Goal: Task Accomplishment & Management: Complete application form

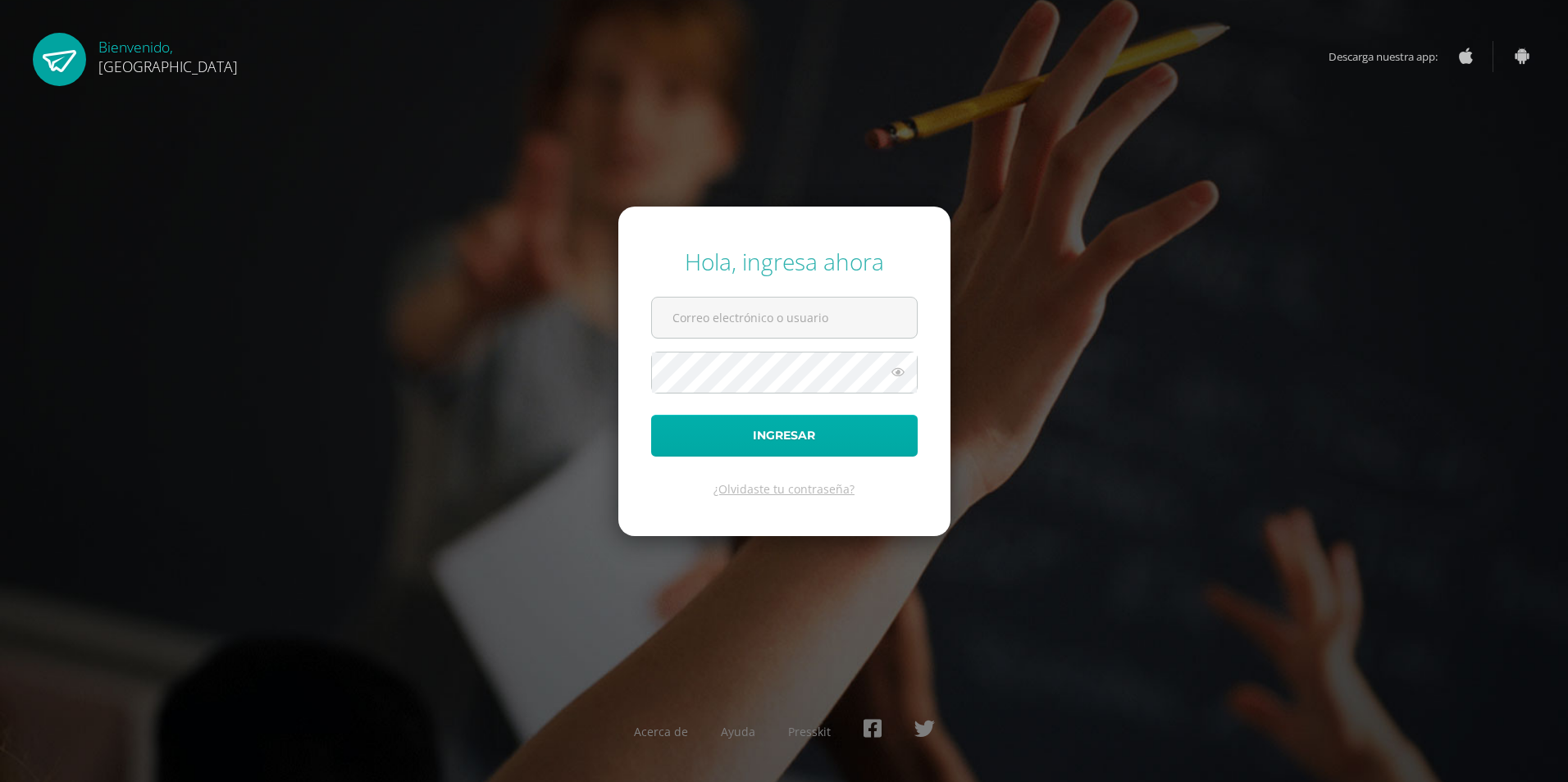
type input "[EMAIL_ADDRESS][DOMAIN_NAME]"
click at [784, 433] on button "Ingresar" at bounding box center [784, 436] width 266 height 42
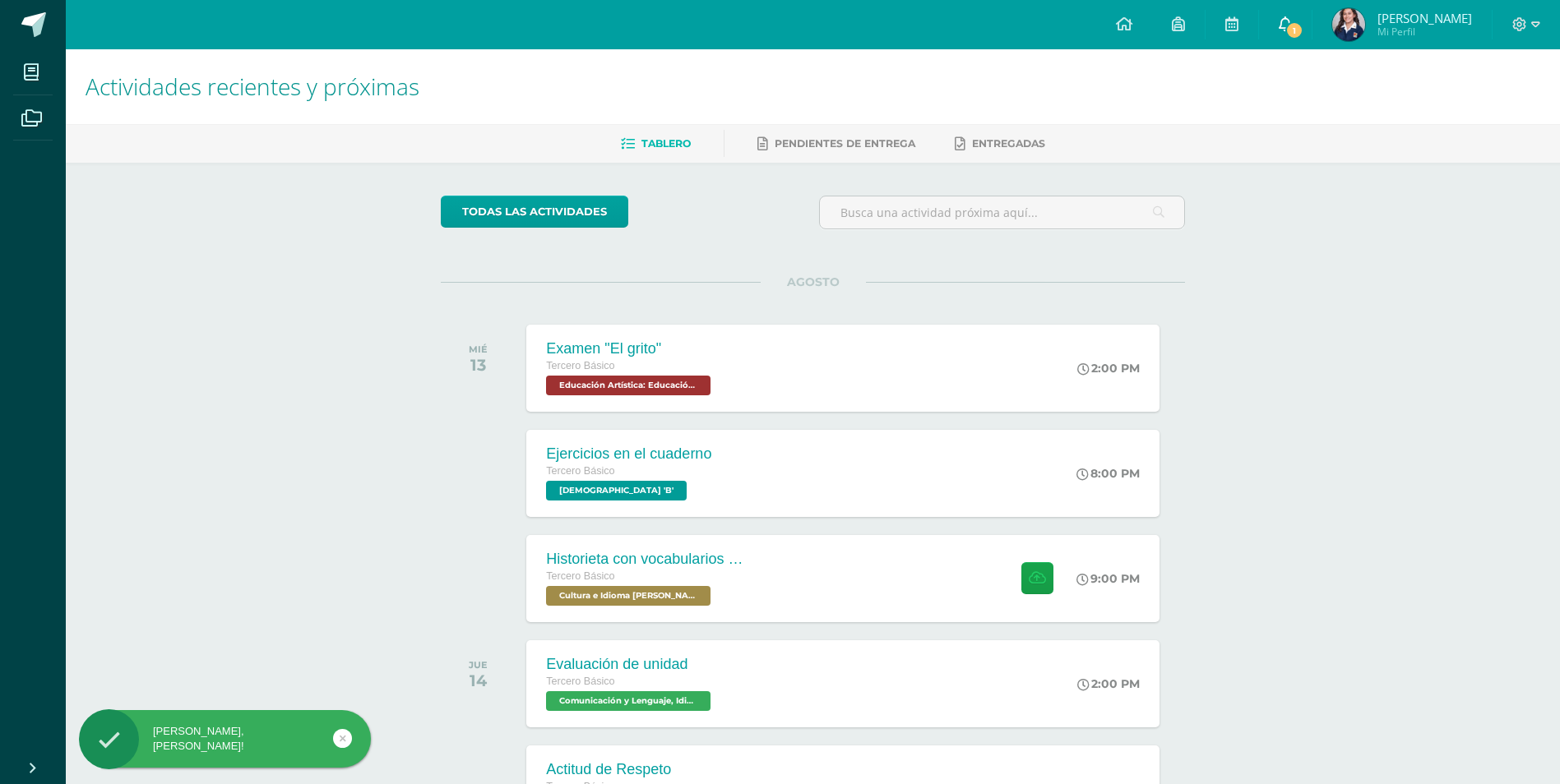
click at [1295, 41] on link "1" at bounding box center [1285, 25] width 52 height 50
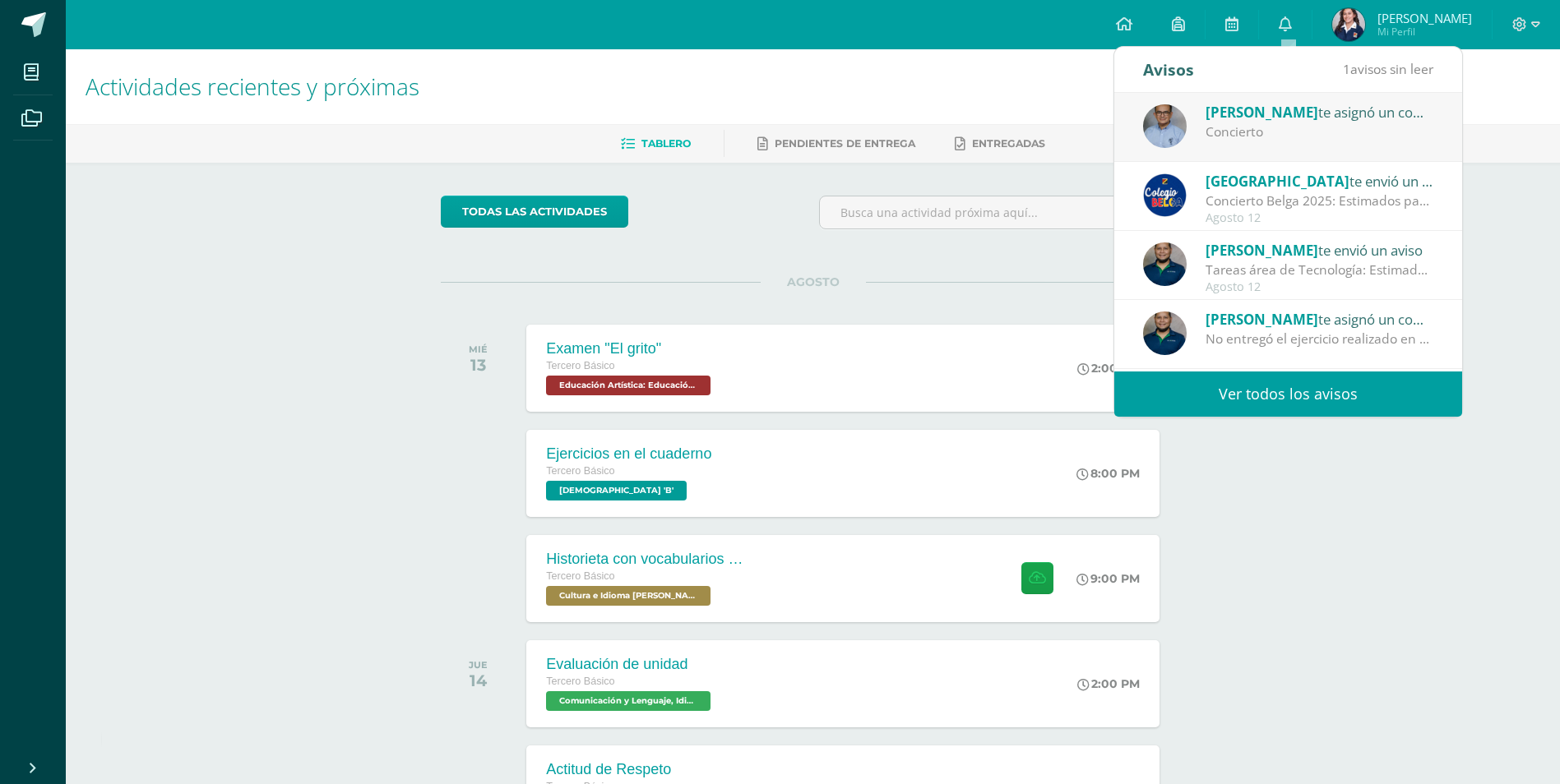
click at [908, 59] on h1 "Actividades recientes y próximas" at bounding box center [812, 87] width 1455 height 75
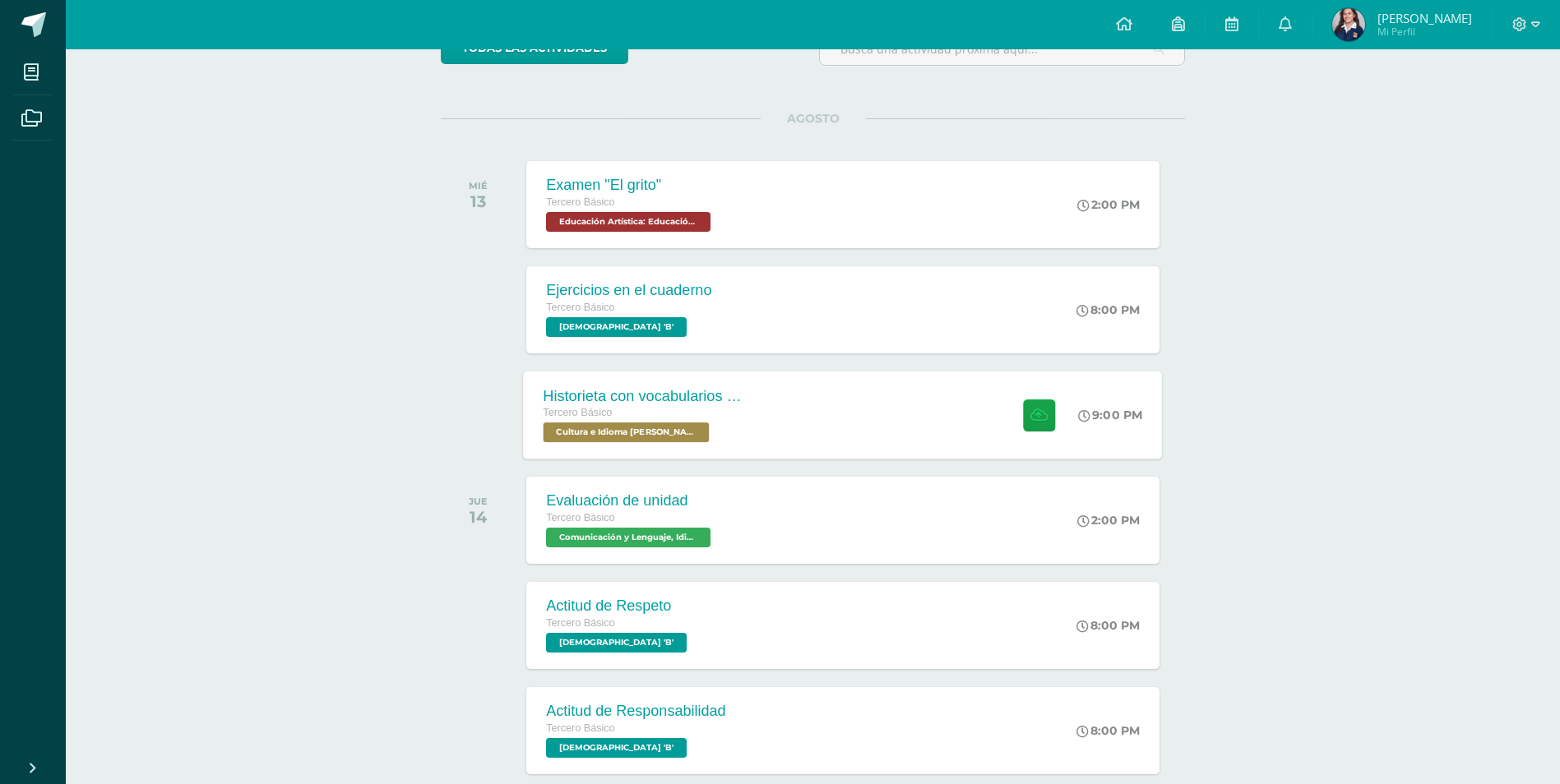
scroll to position [164, 0]
click at [775, 341] on div "Ejercicios en el cuaderno Tercero Básico [DEMOGRAPHIC_DATA] 'B' 8:00 PM Ejercic…" at bounding box center [843, 308] width 639 height 88
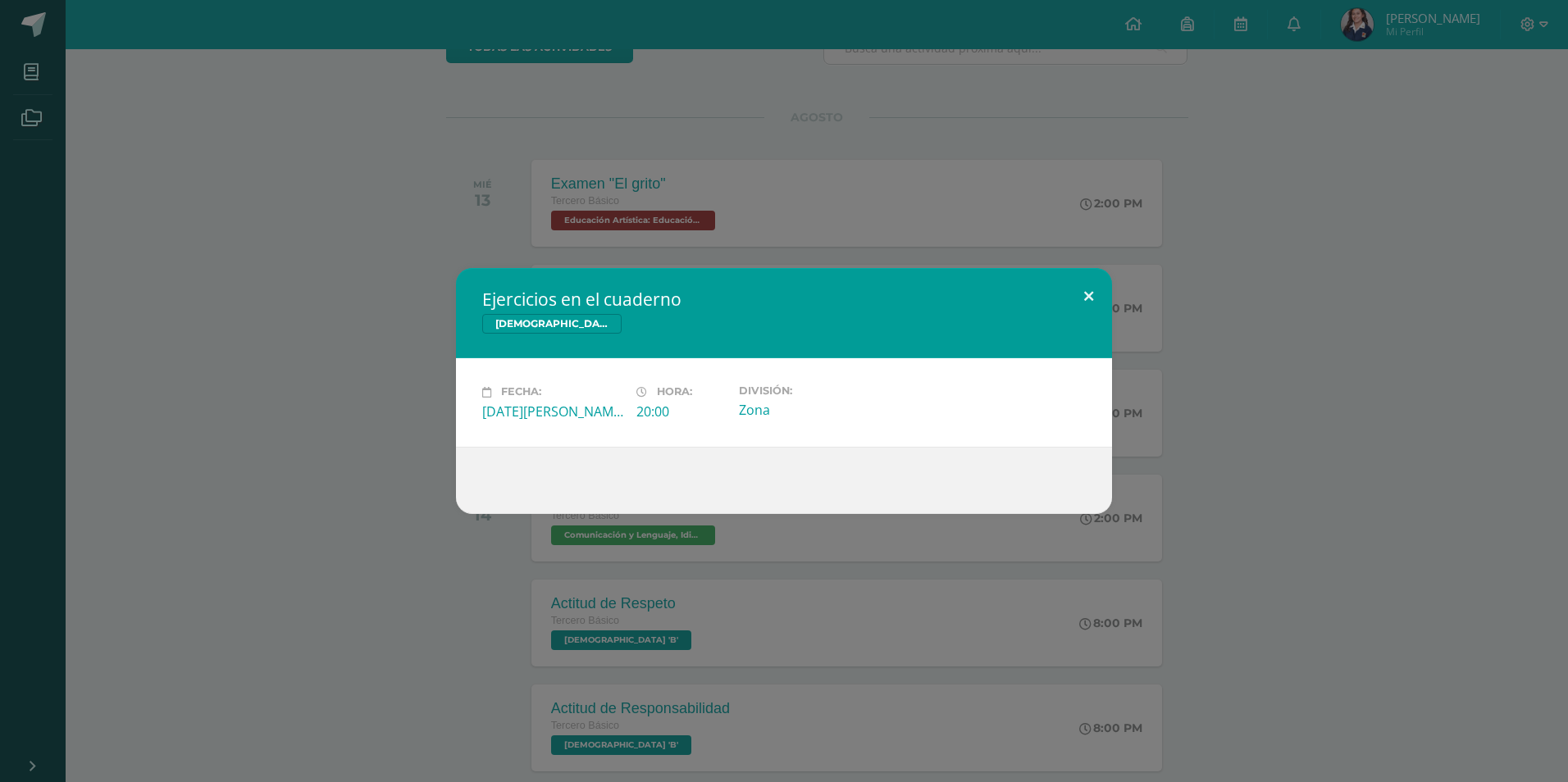
click at [1089, 301] on button at bounding box center [1089, 295] width 47 height 55
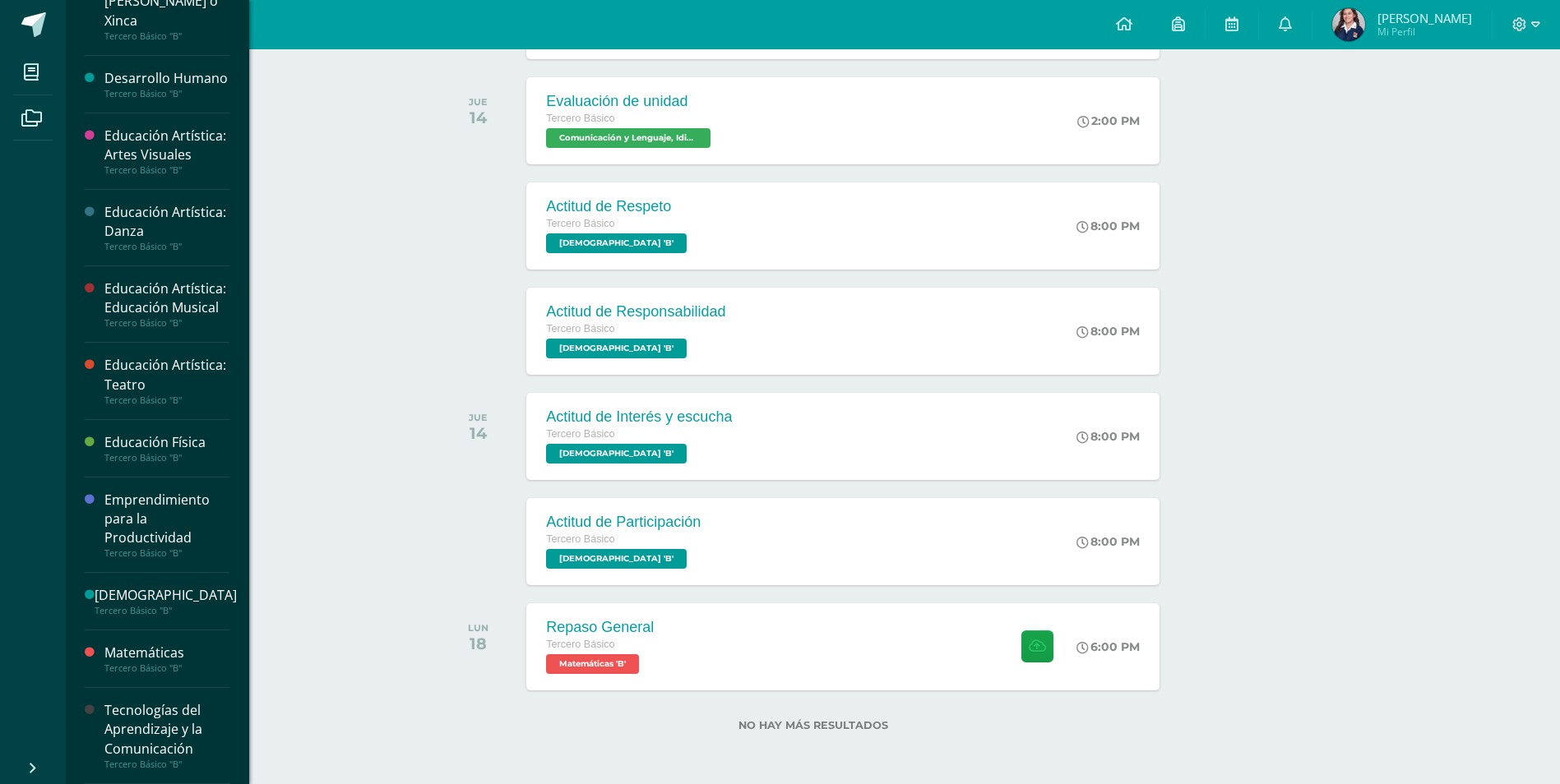
scroll to position [518, 0]
click at [157, 717] on div "Tecnologías del Aprendizaje y la Comunicación" at bounding box center [167, 729] width 125 height 56
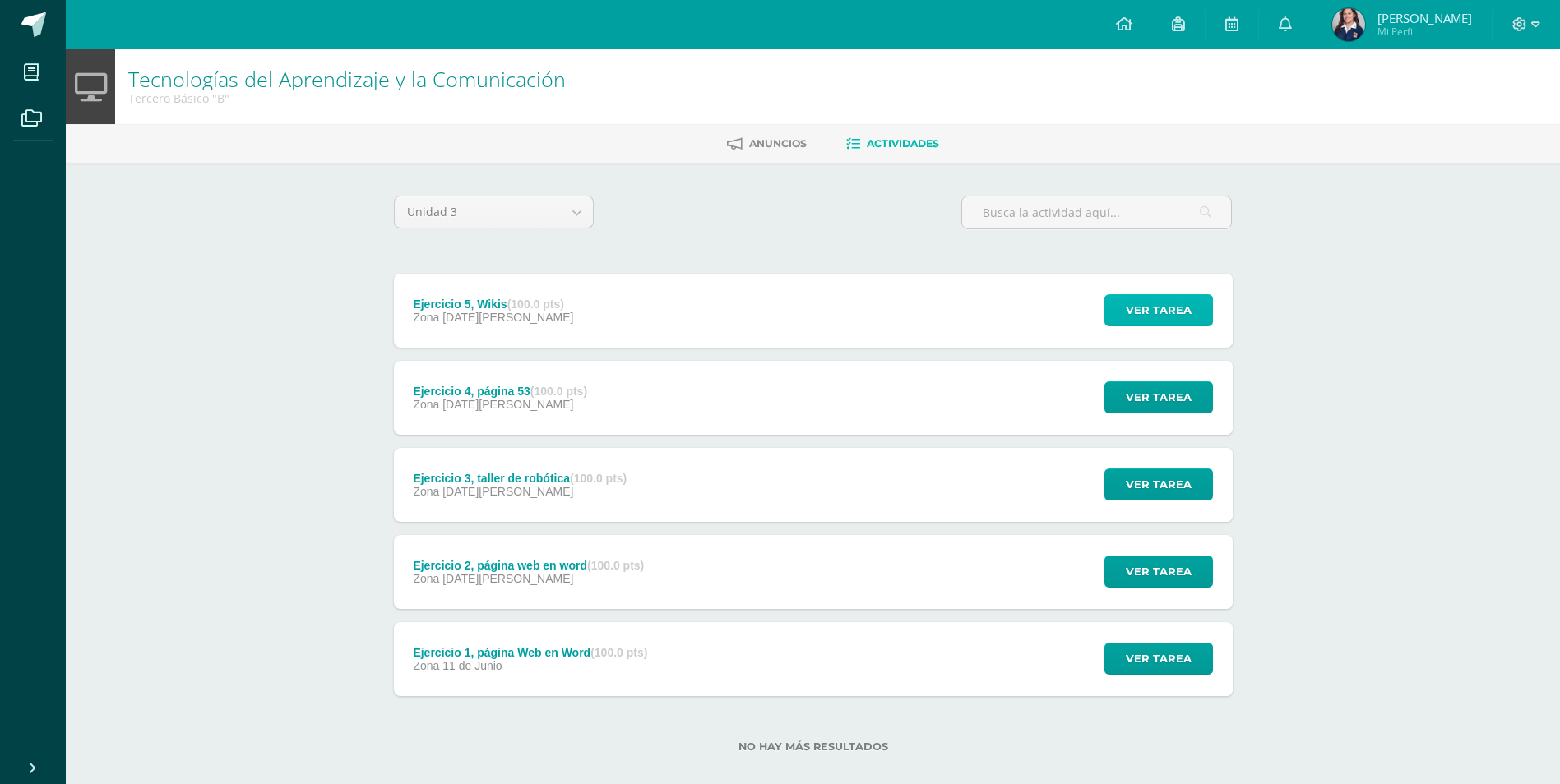
click at [1204, 317] on button "Ver tarea" at bounding box center [1158, 310] width 109 height 32
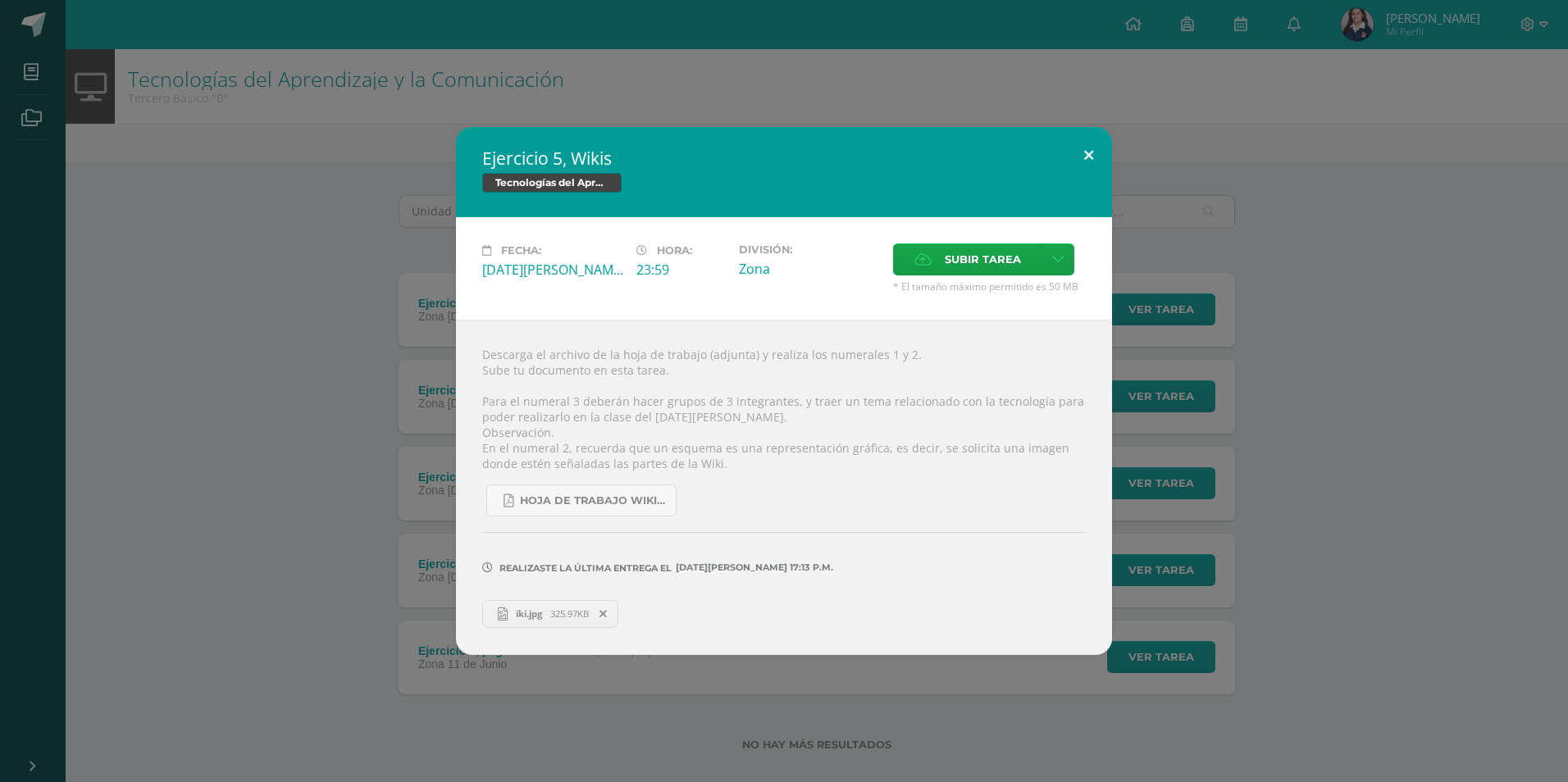
click at [1075, 132] on button at bounding box center [1089, 155] width 47 height 55
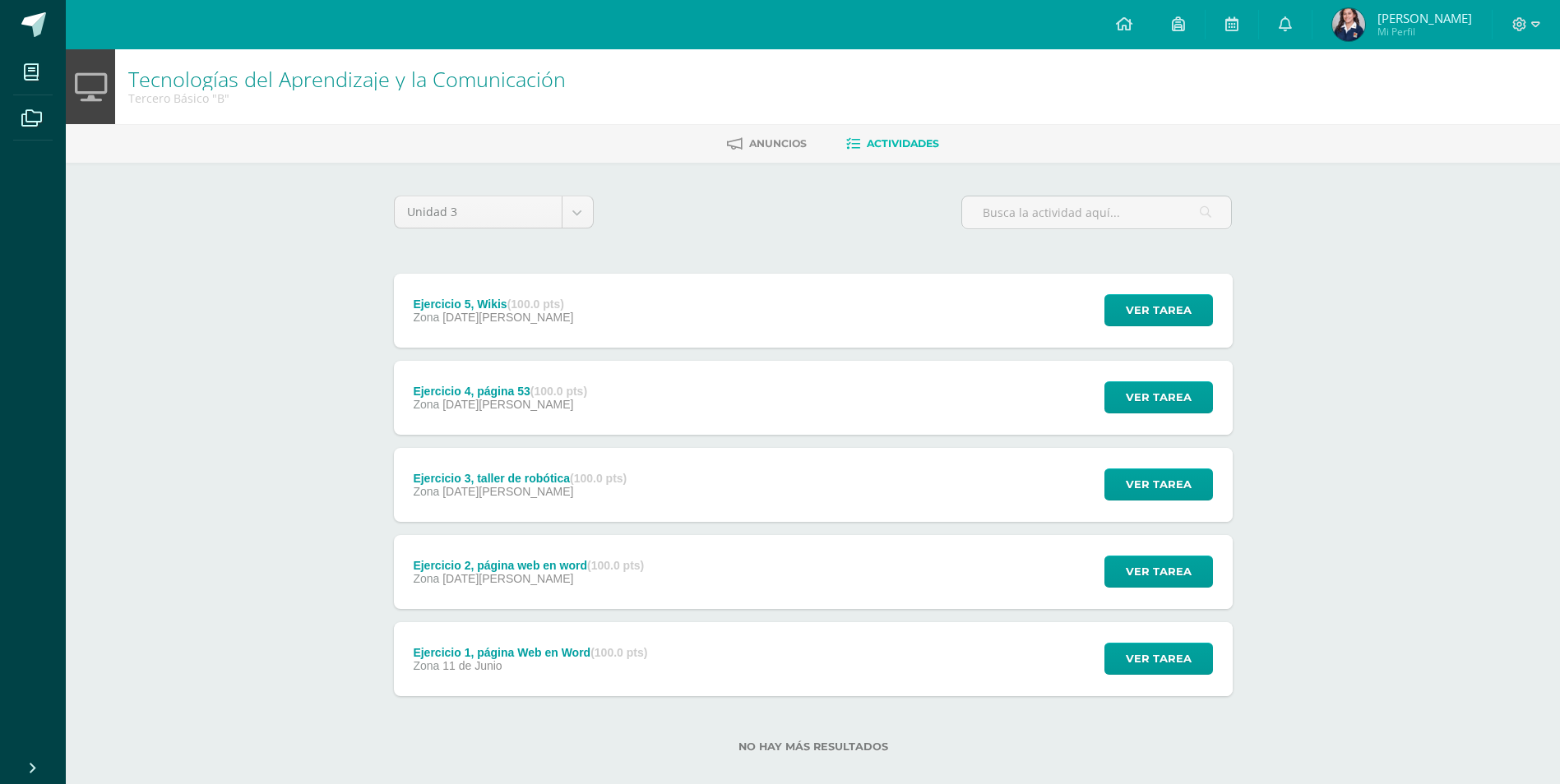
click at [675, 574] on div "Ejercicio 2, página web en word (100.0 pts) Zona 09 de Julio Ver tarea Ejercici…" at bounding box center [813, 572] width 839 height 74
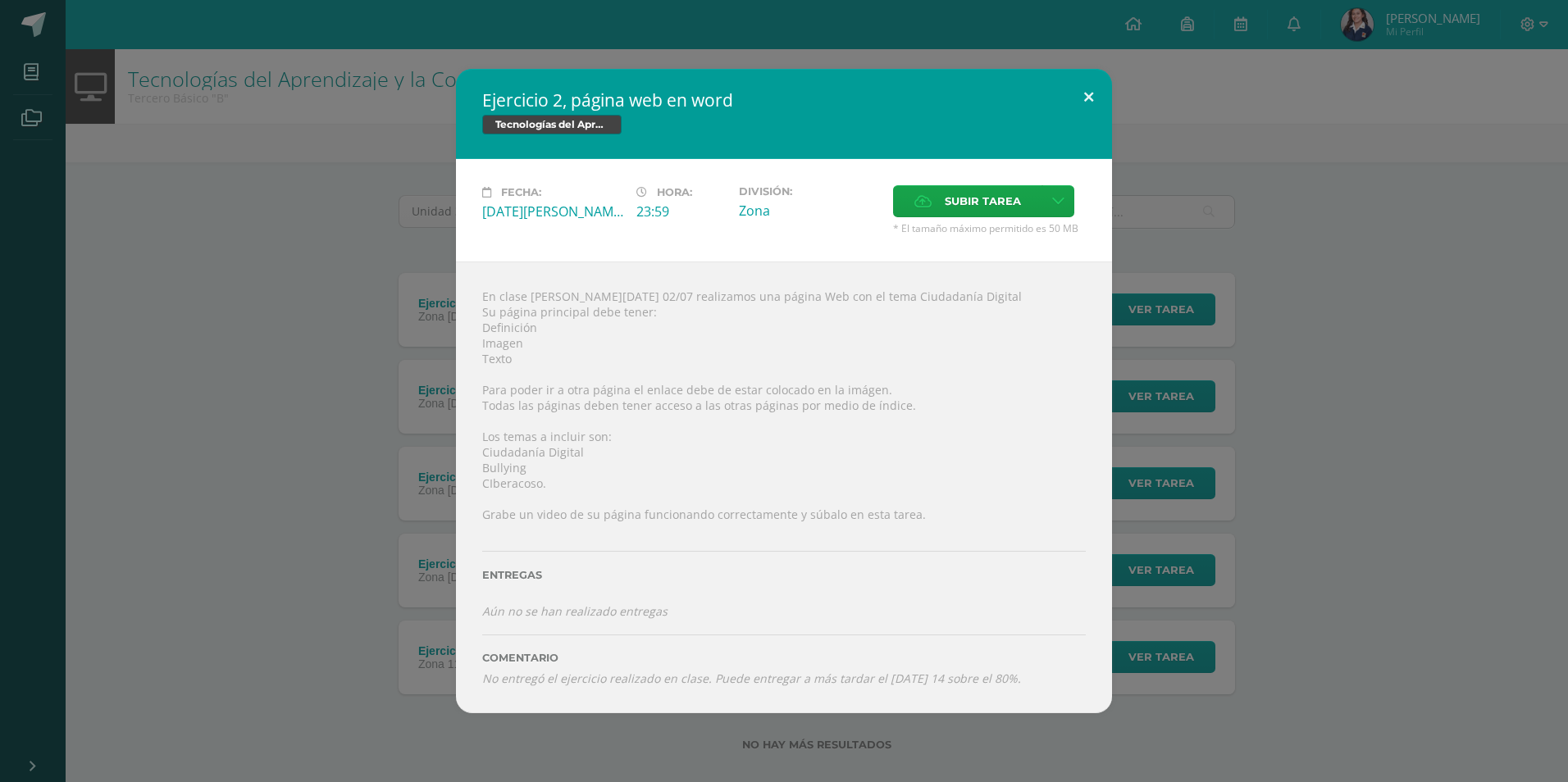
drag, startPoint x: 1097, startPoint y: 96, endPoint x: 1037, endPoint y: 107, distance: 61.0
click at [1096, 96] on button at bounding box center [1089, 96] width 47 height 55
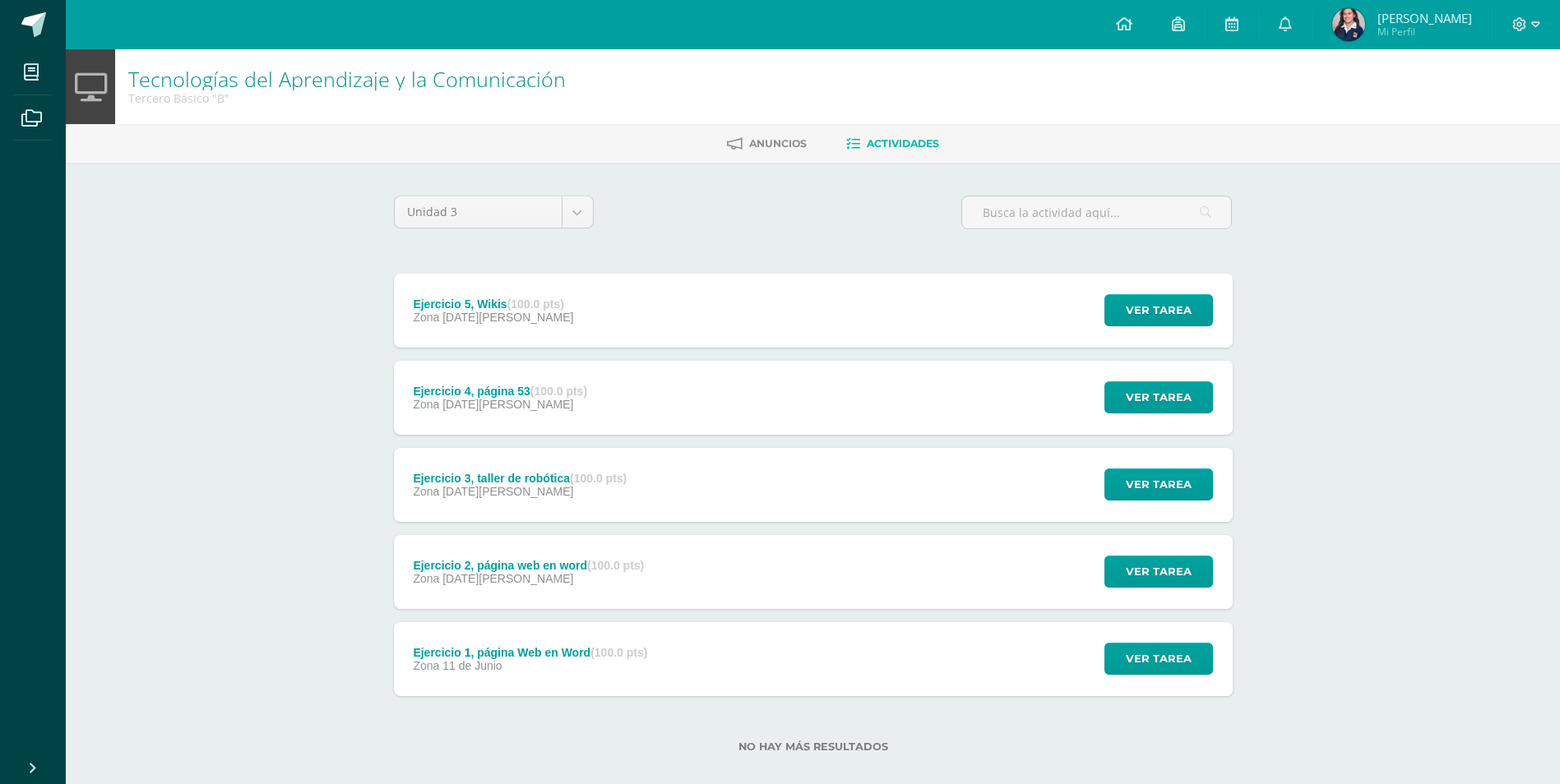
click at [606, 654] on strong "(100.0 pts)" at bounding box center [618, 653] width 56 height 13
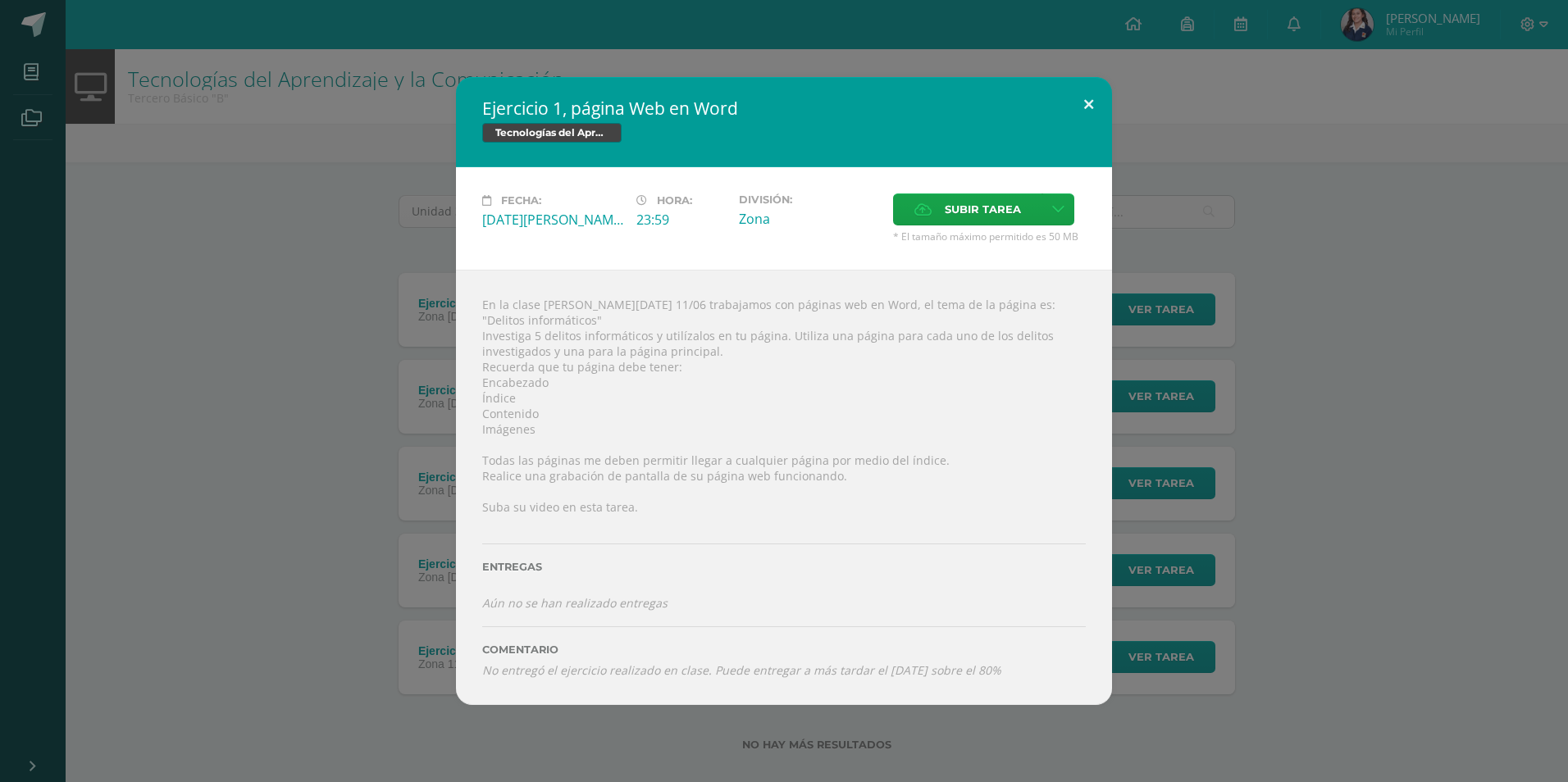
click at [1081, 109] on button at bounding box center [1089, 104] width 47 height 55
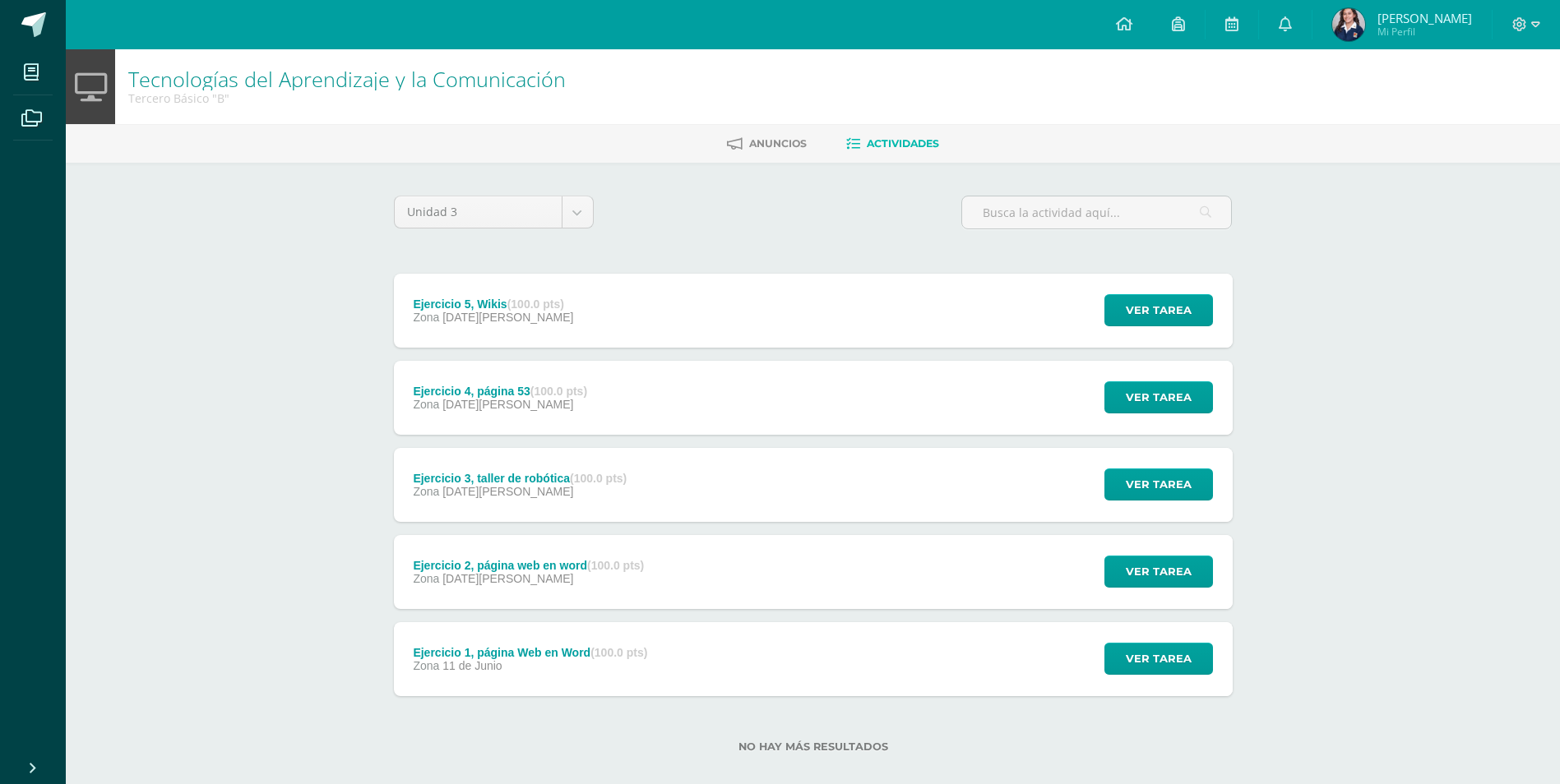
click at [624, 661] on div "Zona 11 de Junio" at bounding box center [530, 666] width 235 height 13
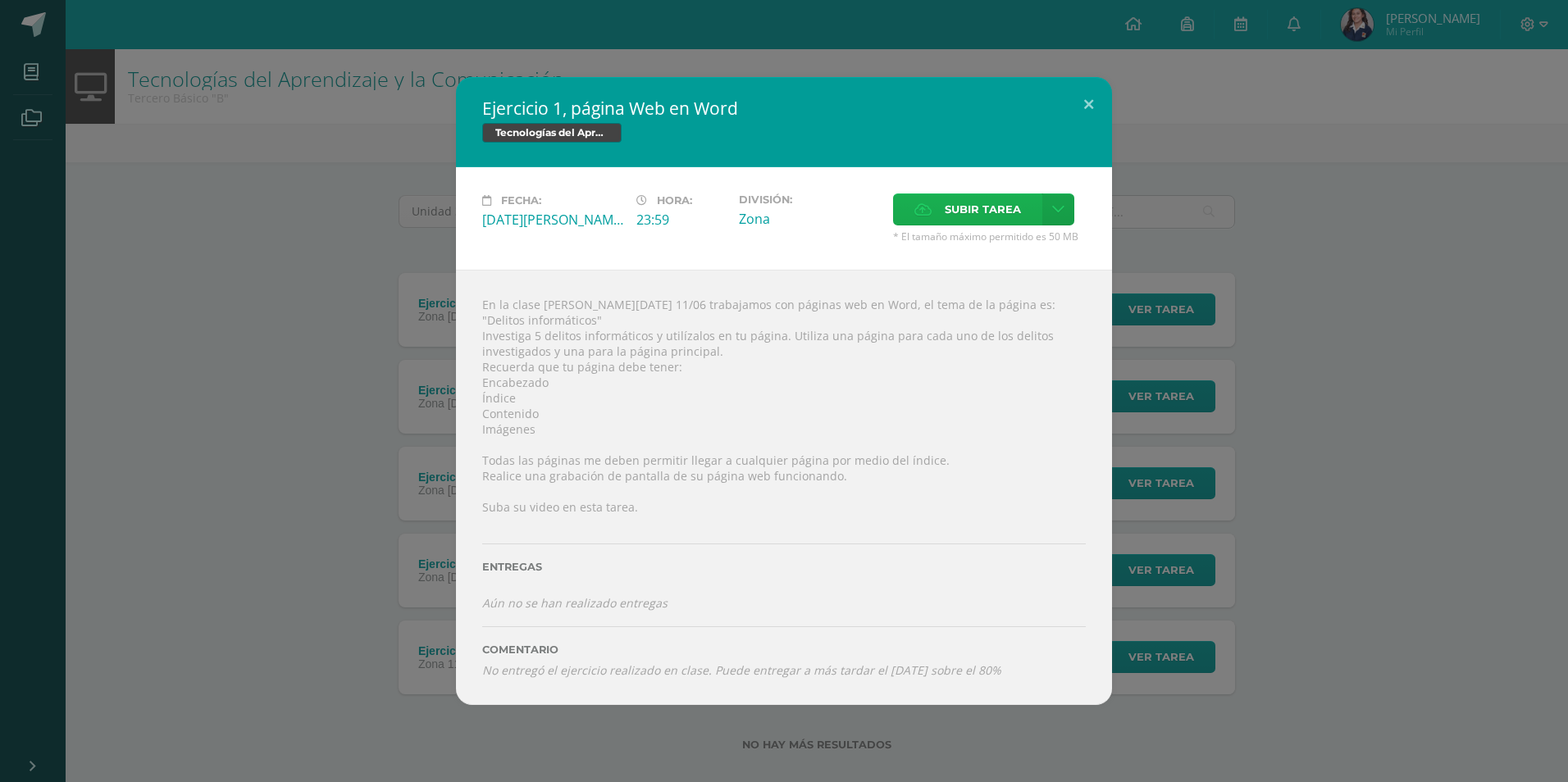
click at [925, 226] on label "Subir tarea" at bounding box center [967, 209] width 150 height 32
click at [0, 0] on input "Subir tarea" at bounding box center [0, 0] width 0 height 0
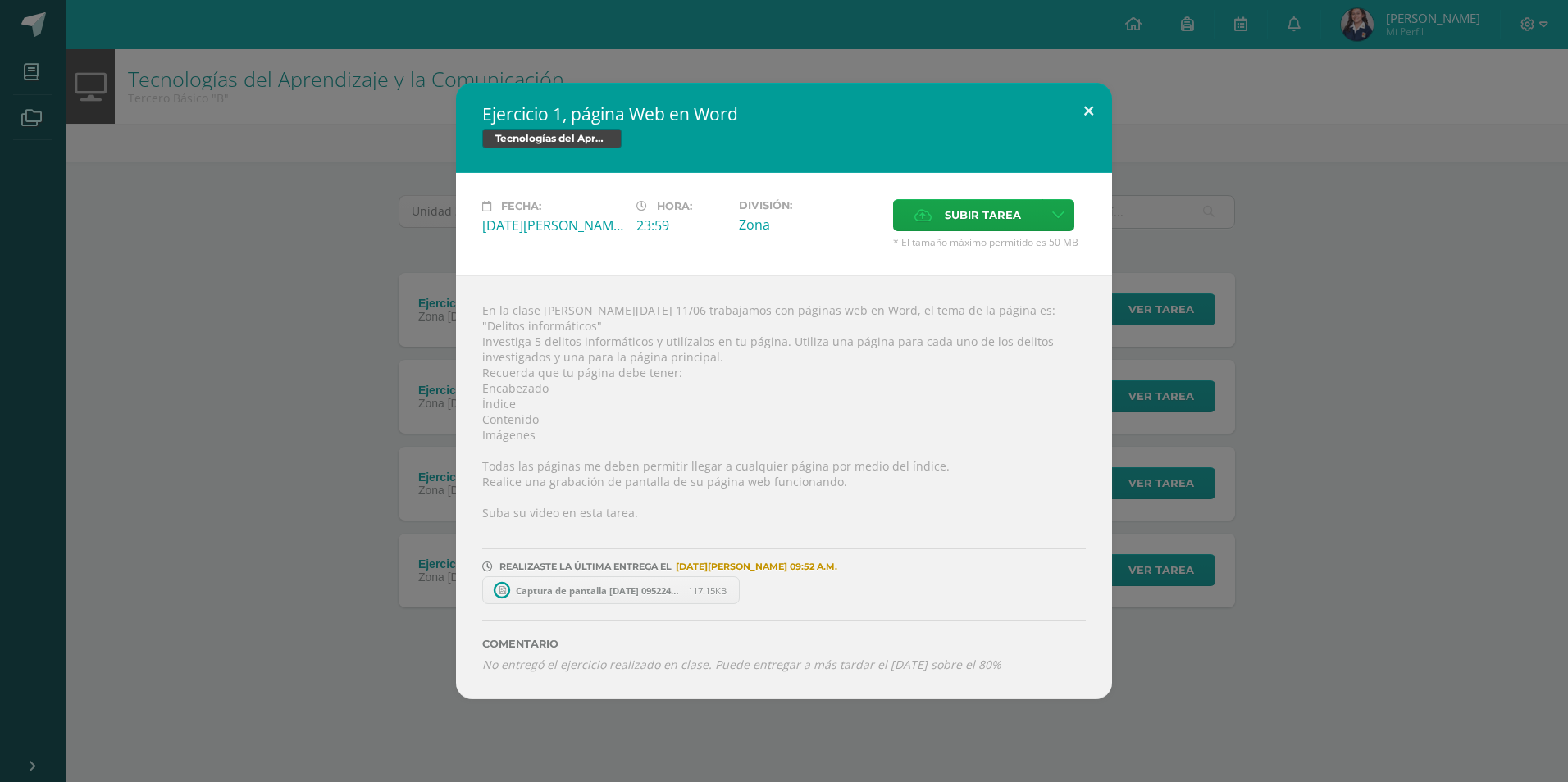
click at [1087, 108] on button at bounding box center [1089, 110] width 47 height 55
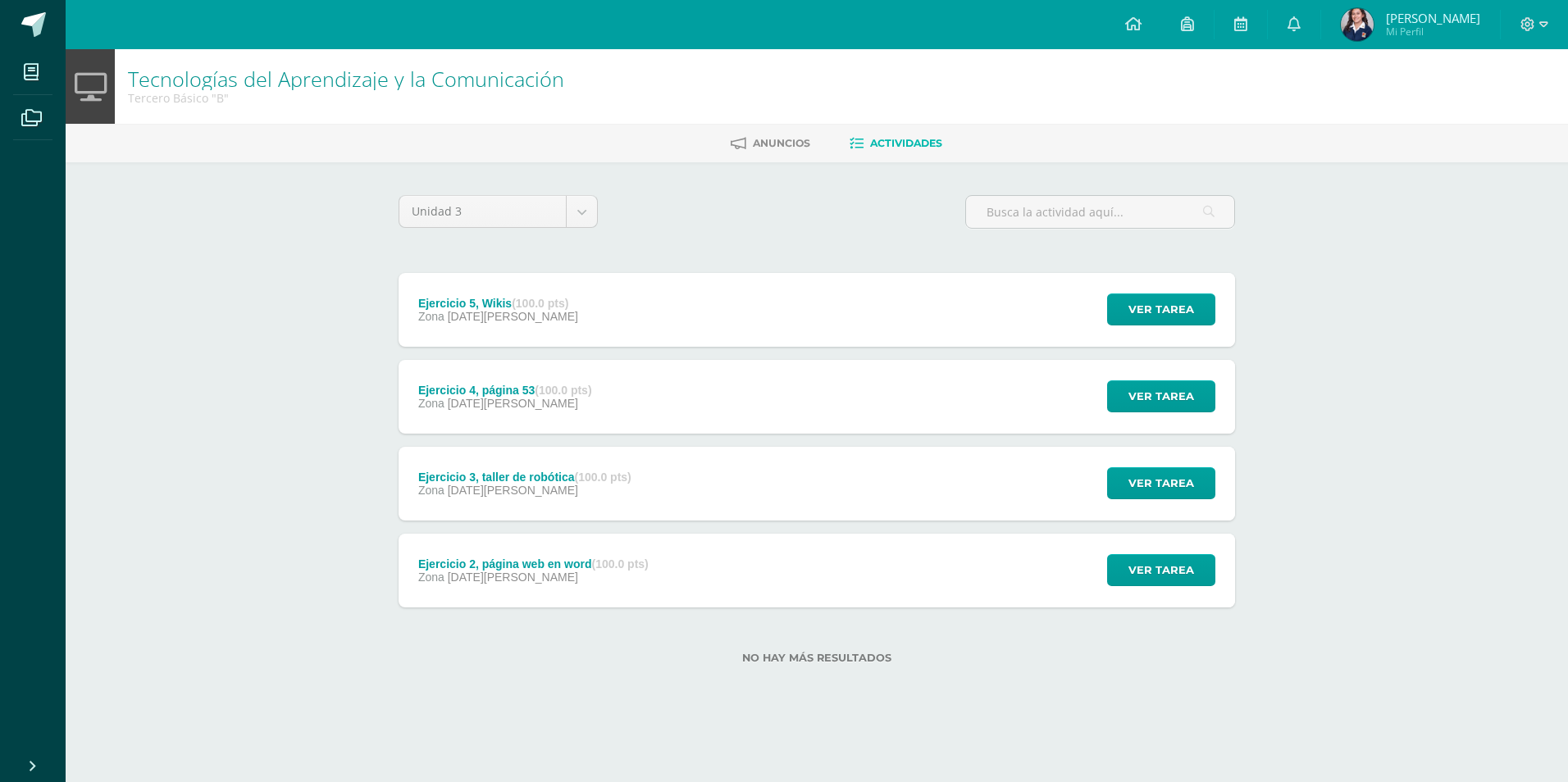
click at [733, 586] on div "Ejercicio 2, página web en word (100.0 pts) Zona 09 de Julio Ver tarea Ejercici…" at bounding box center [817, 570] width 836 height 74
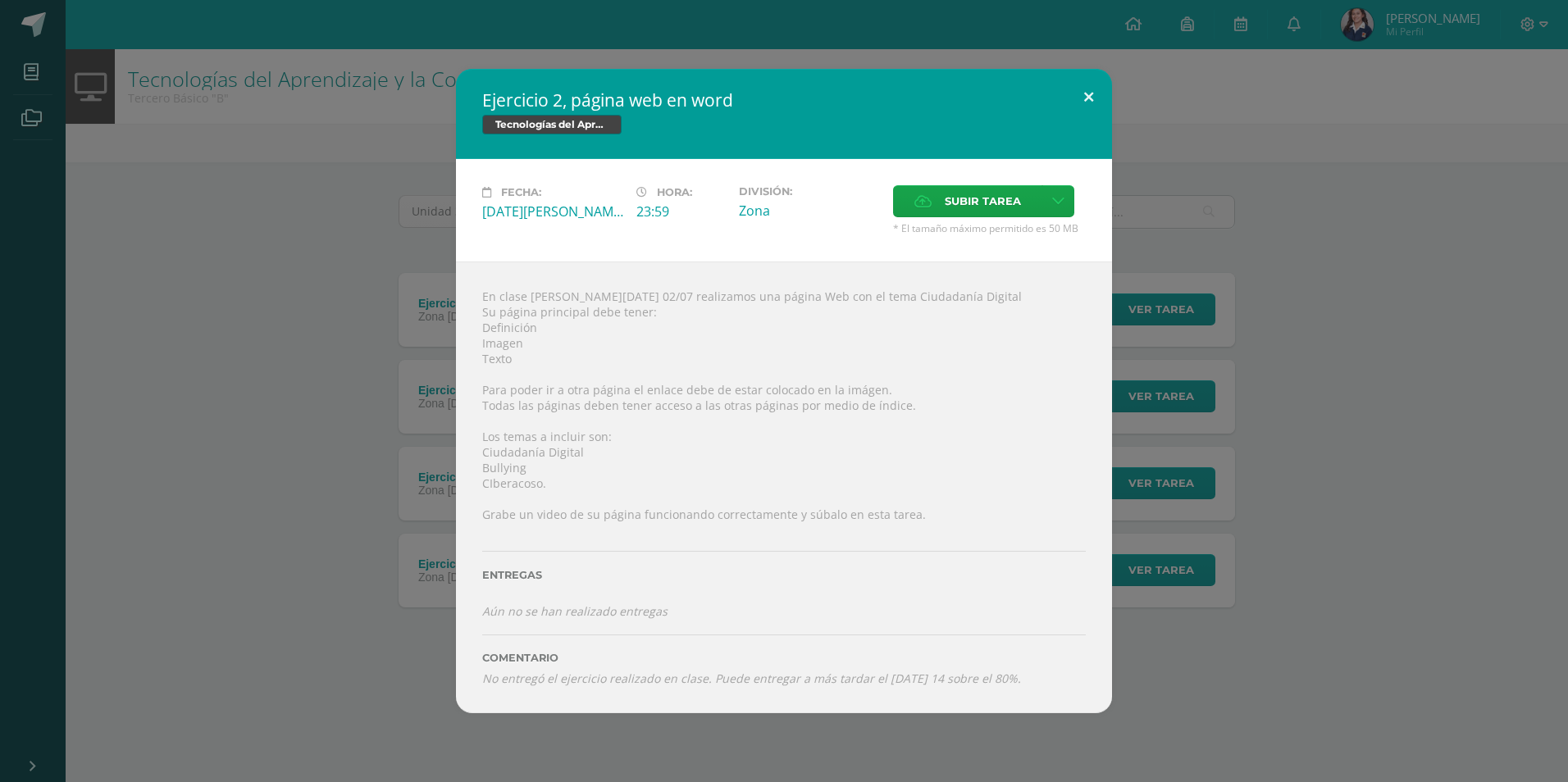
click at [1087, 93] on button at bounding box center [1089, 96] width 47 height 55
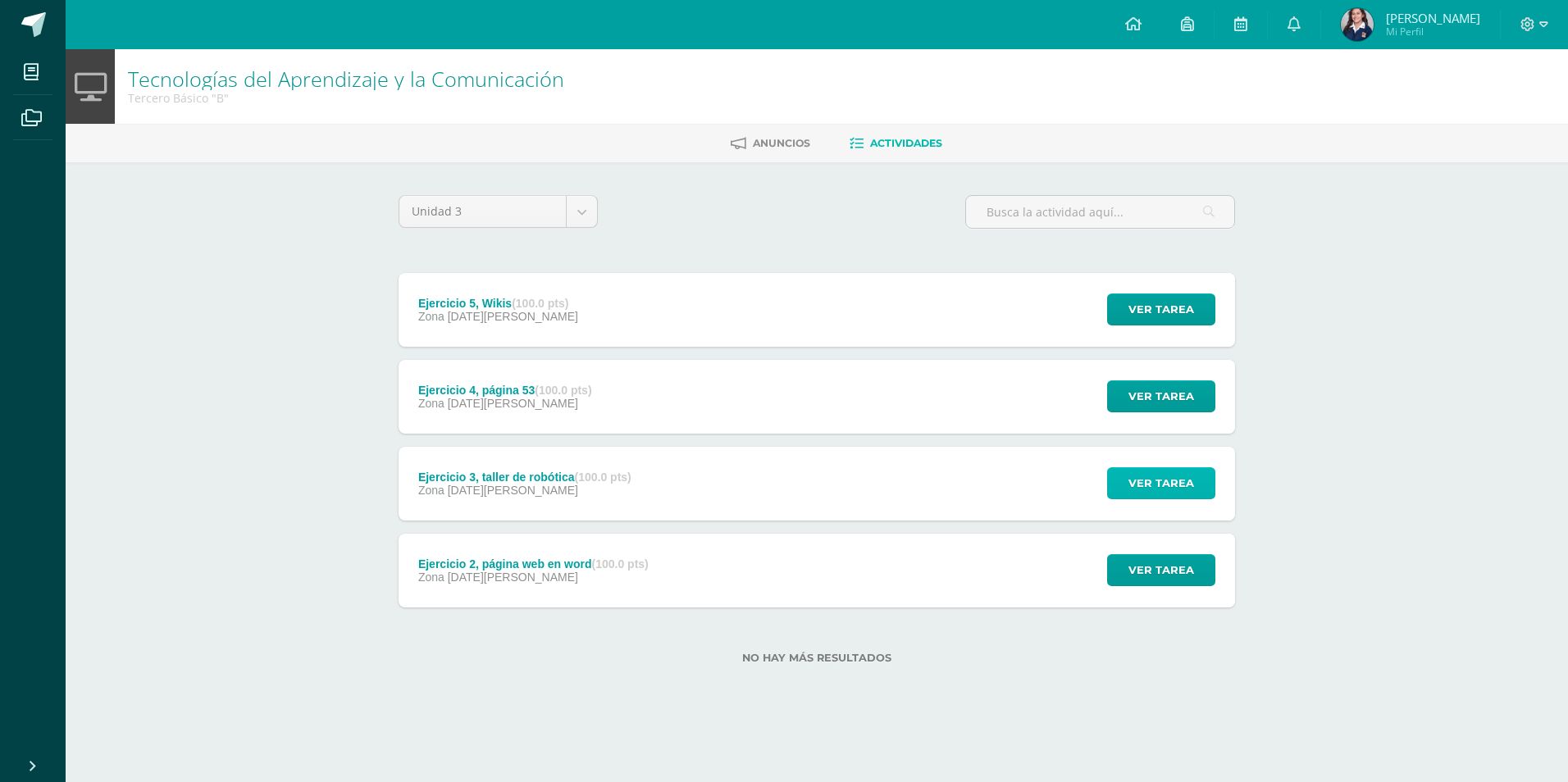
click at [1181, 471] on span "Ver tarea" at bounding box center [1161, 483] width 65 height 31
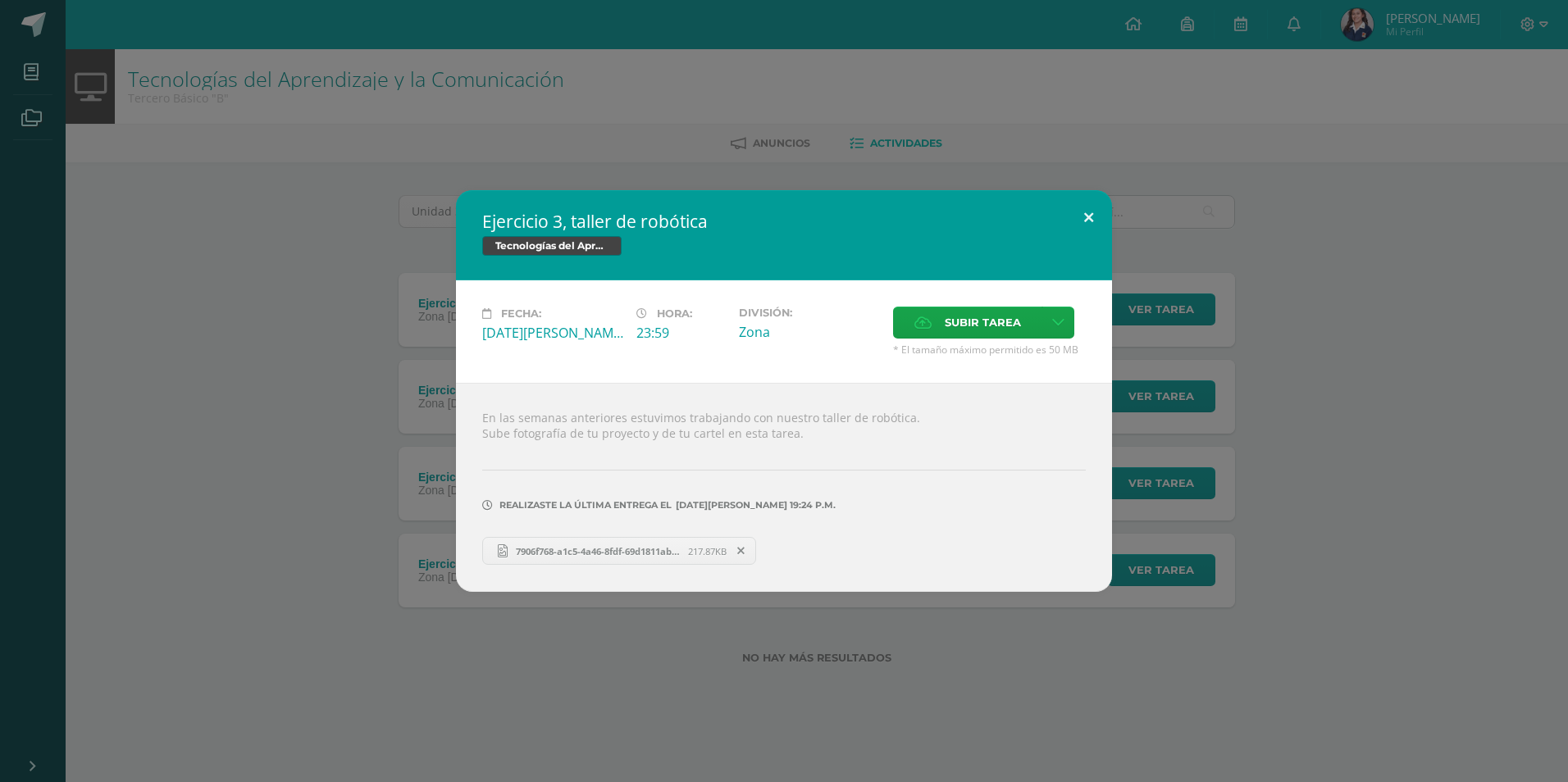
click at [1087, 207] on button at bounding box center [1089, 217] width 47 height 55
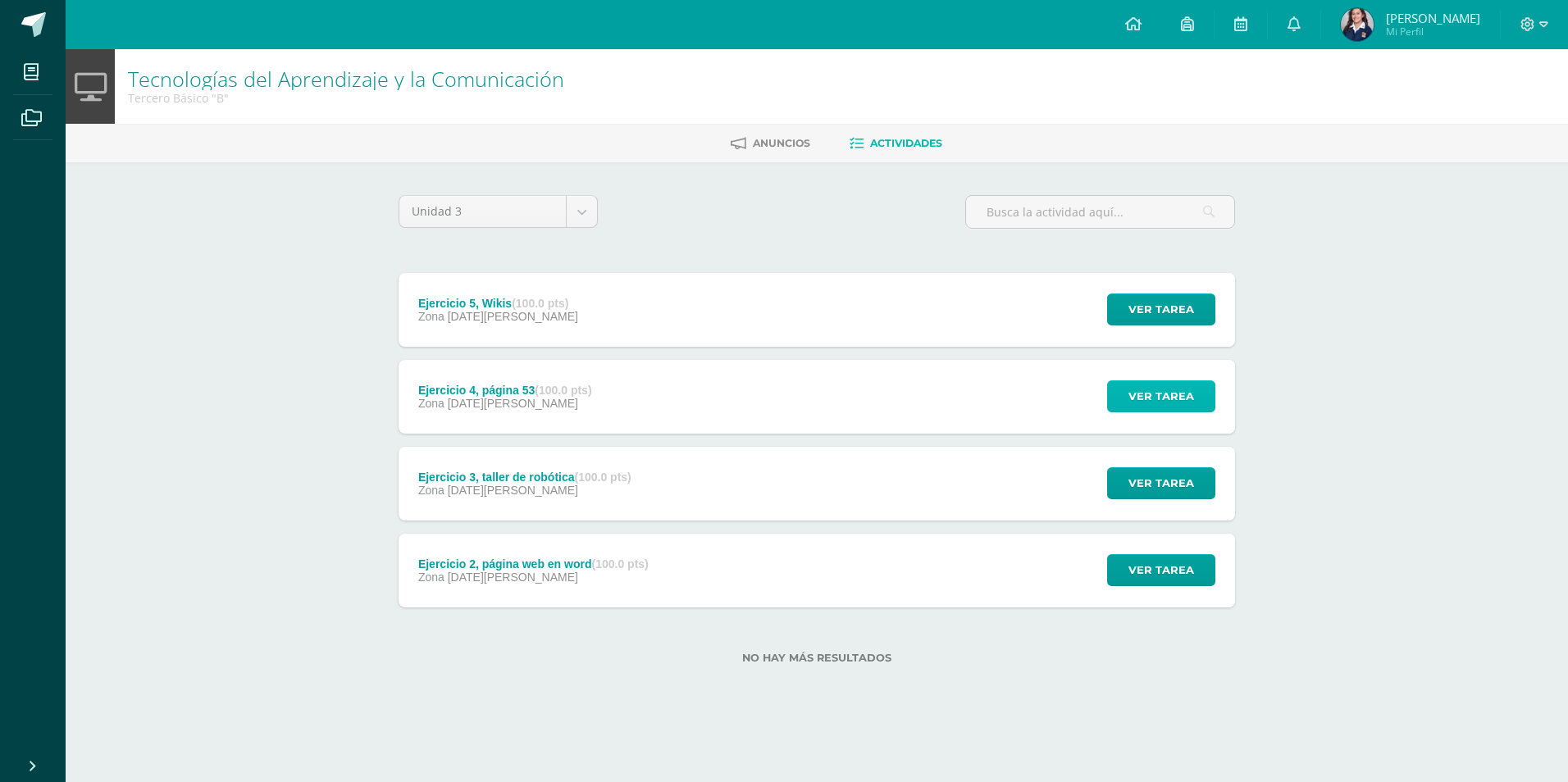
click at [1171, 391] on span "Ver tarea" at bounding box center [1161, 396] width 65 height 31
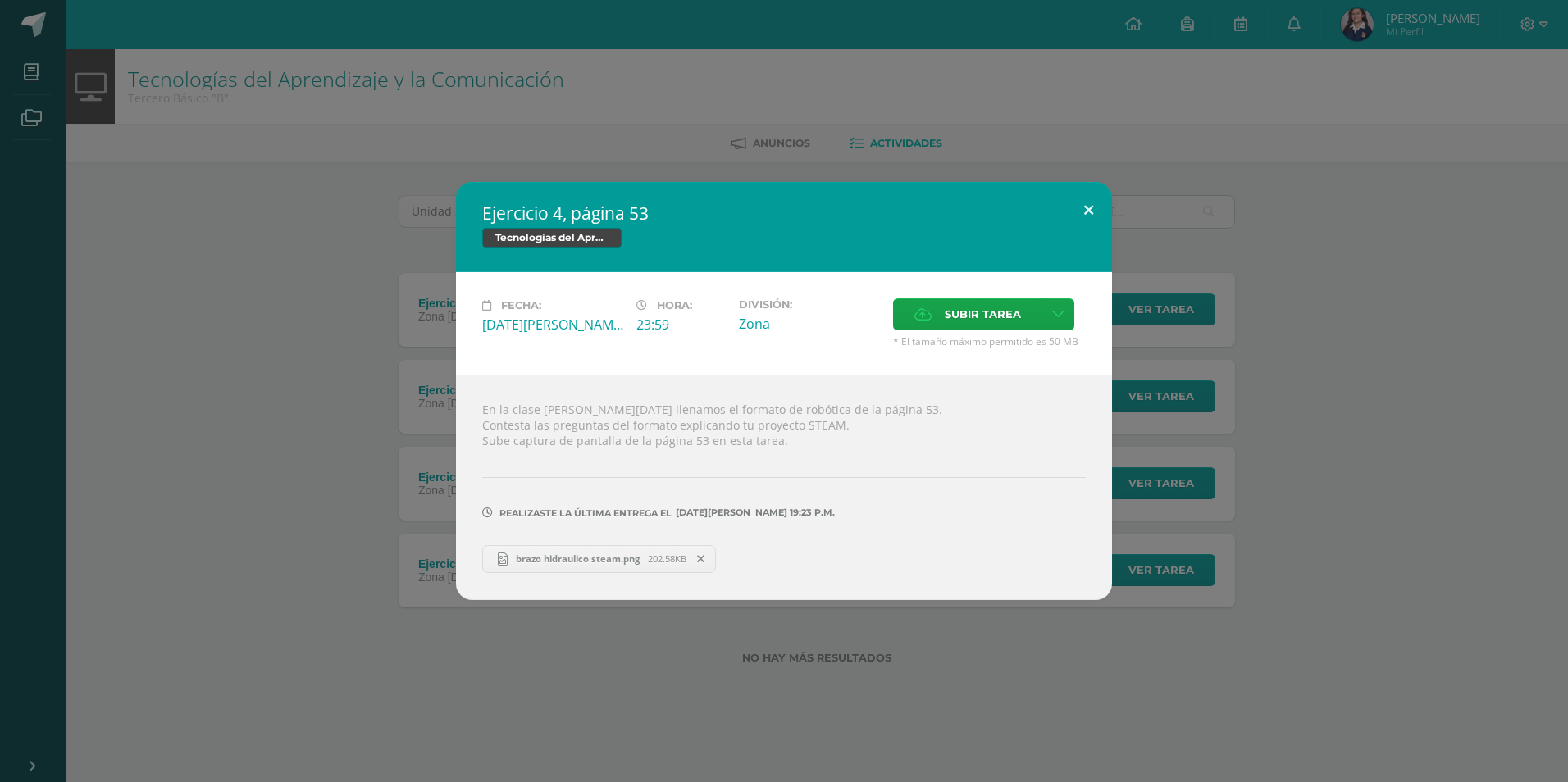
click at [1084, 215] on button at bounding box center [1089, 209] width 47 height 55
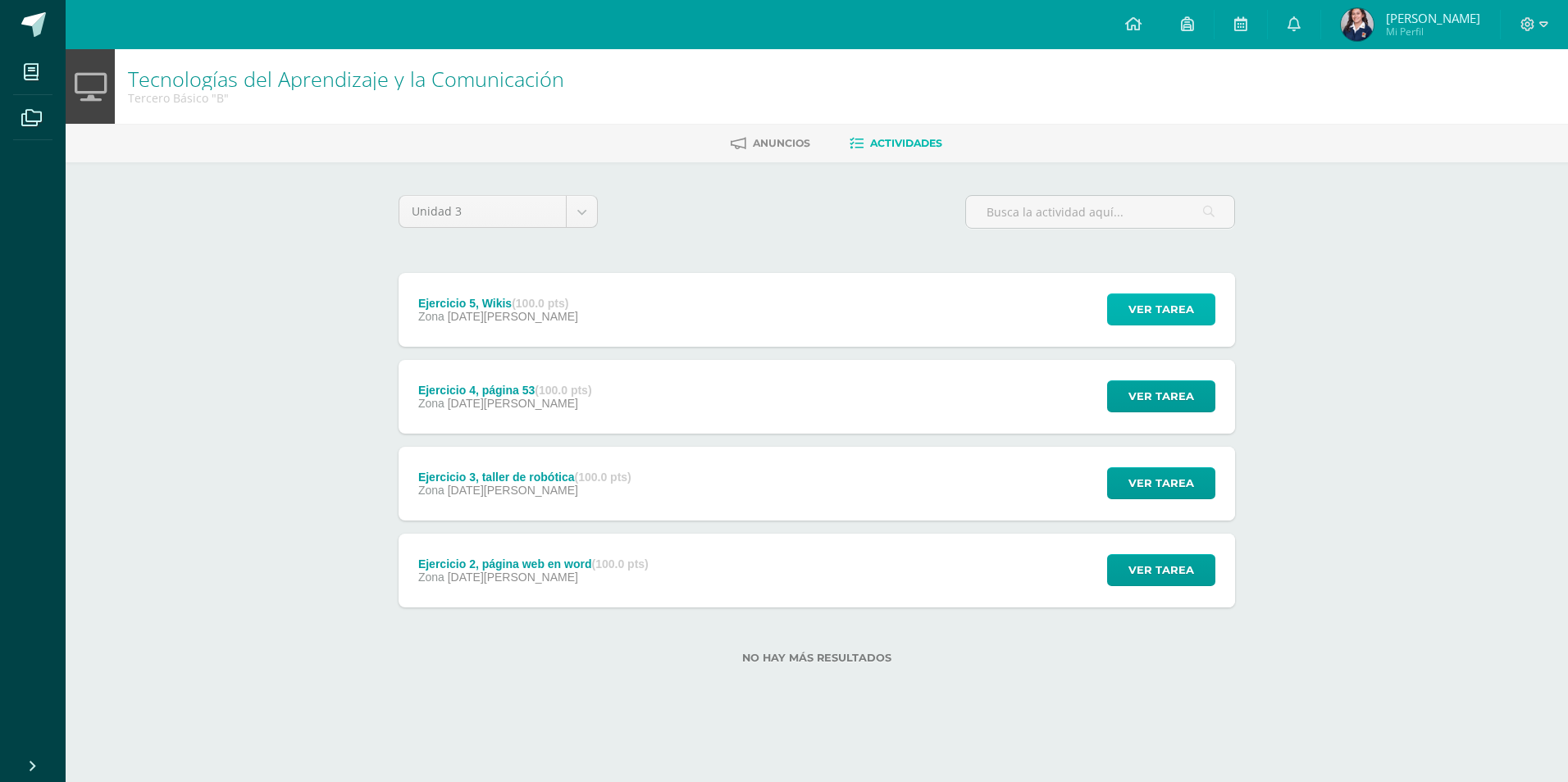
click at [1148, 316] on span "Ver tarea" at bounding box center [1161, 309] width 65 height 31
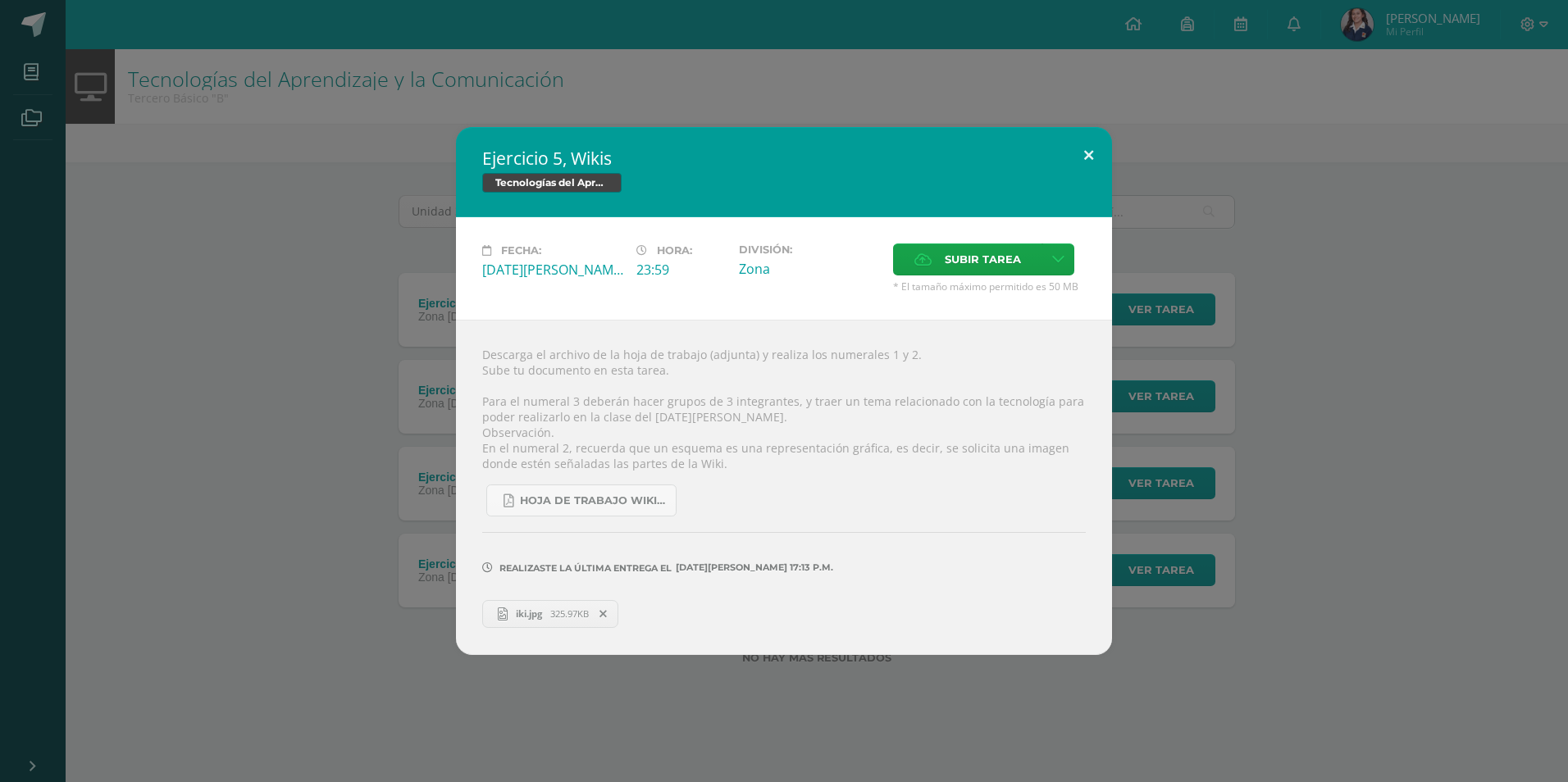
click at [1083, 168] on button at bounding box center [1089, 155] width 47 height 55
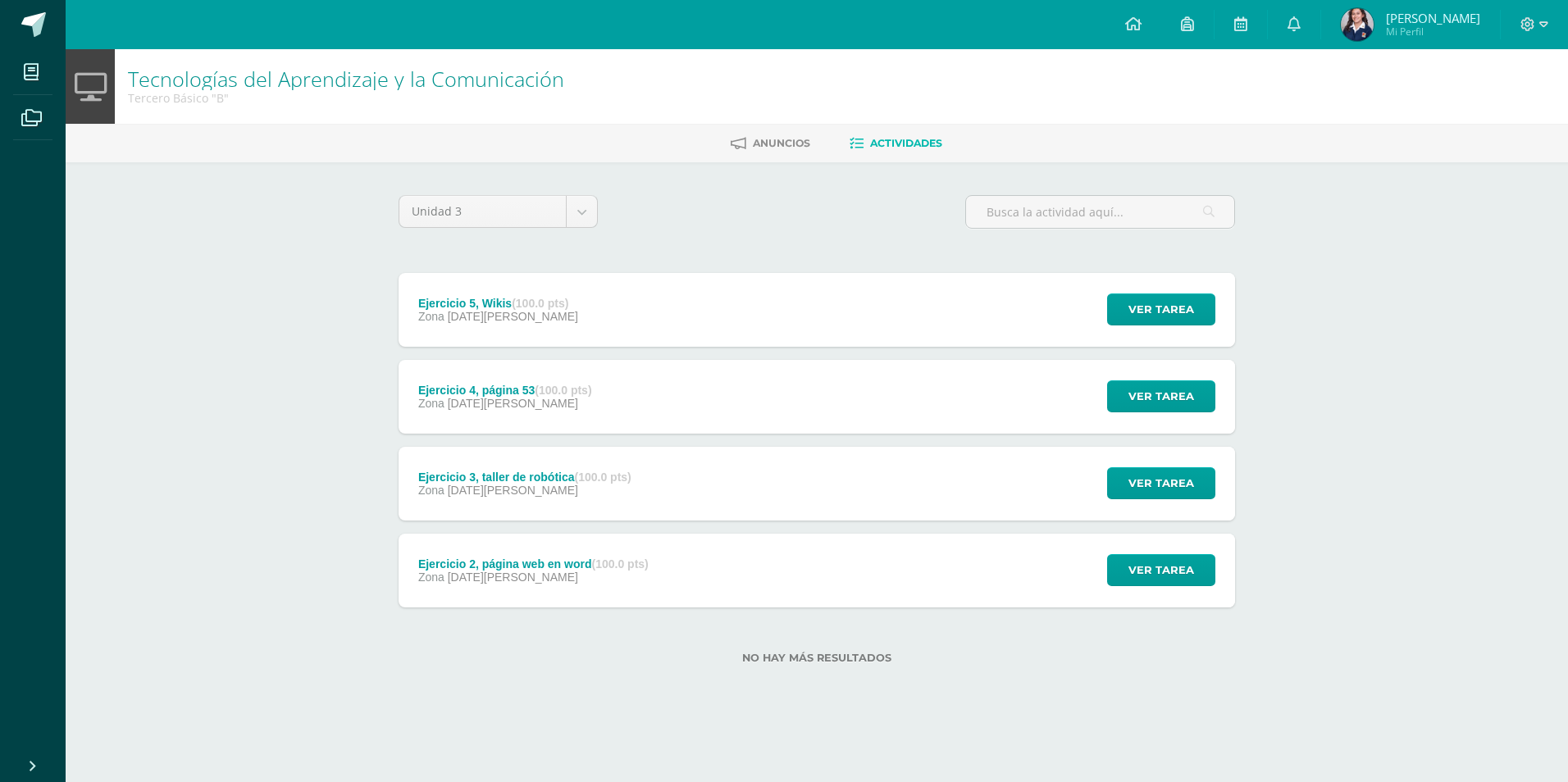
click at [780, 576] on div "Ejercicio 2, página web en word (100.0 pts) Zona 09 de Julio Ver tarea Ejercici…" at bounding box center [817, 570] width 836 height 74
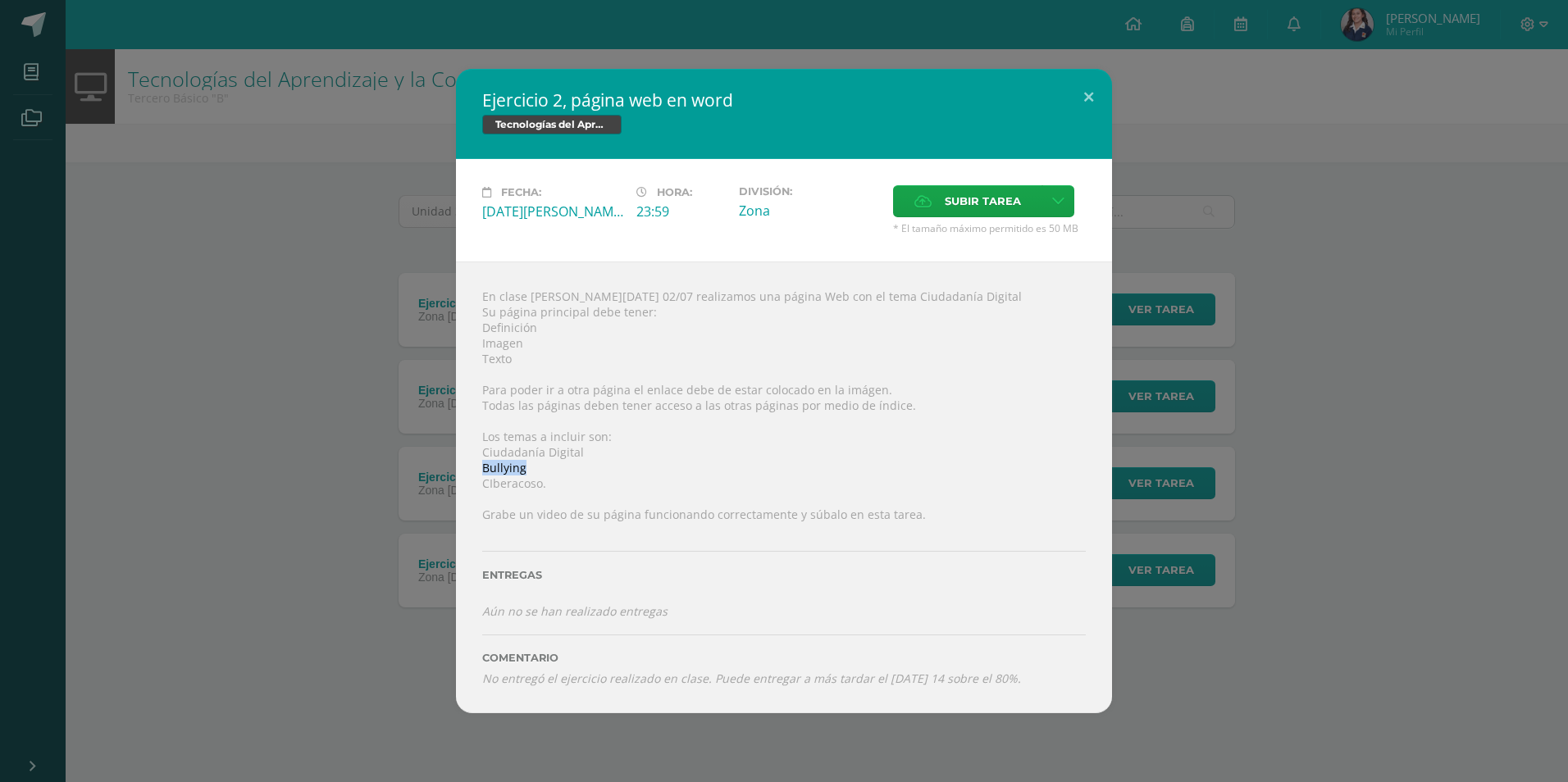
drag, startPoint x: 479, startPoint y: 473, endPoint x: 527, endPoint y: 466, distance: 48.5
click at [527, 466] on div "En clase de hoy 02/07 realizamos una página Web con el tema Ciudadanía Digital …" at bounding box center [784, 487] width 656 height 451
copy div "Bullying"
click at [936, 217] on label "Subir tarea" at bounding box center [967, 201] width 150 height 32
click at [0, 0] on input "Subir tarea" at bounding box center [0, 0] width 0 height 0
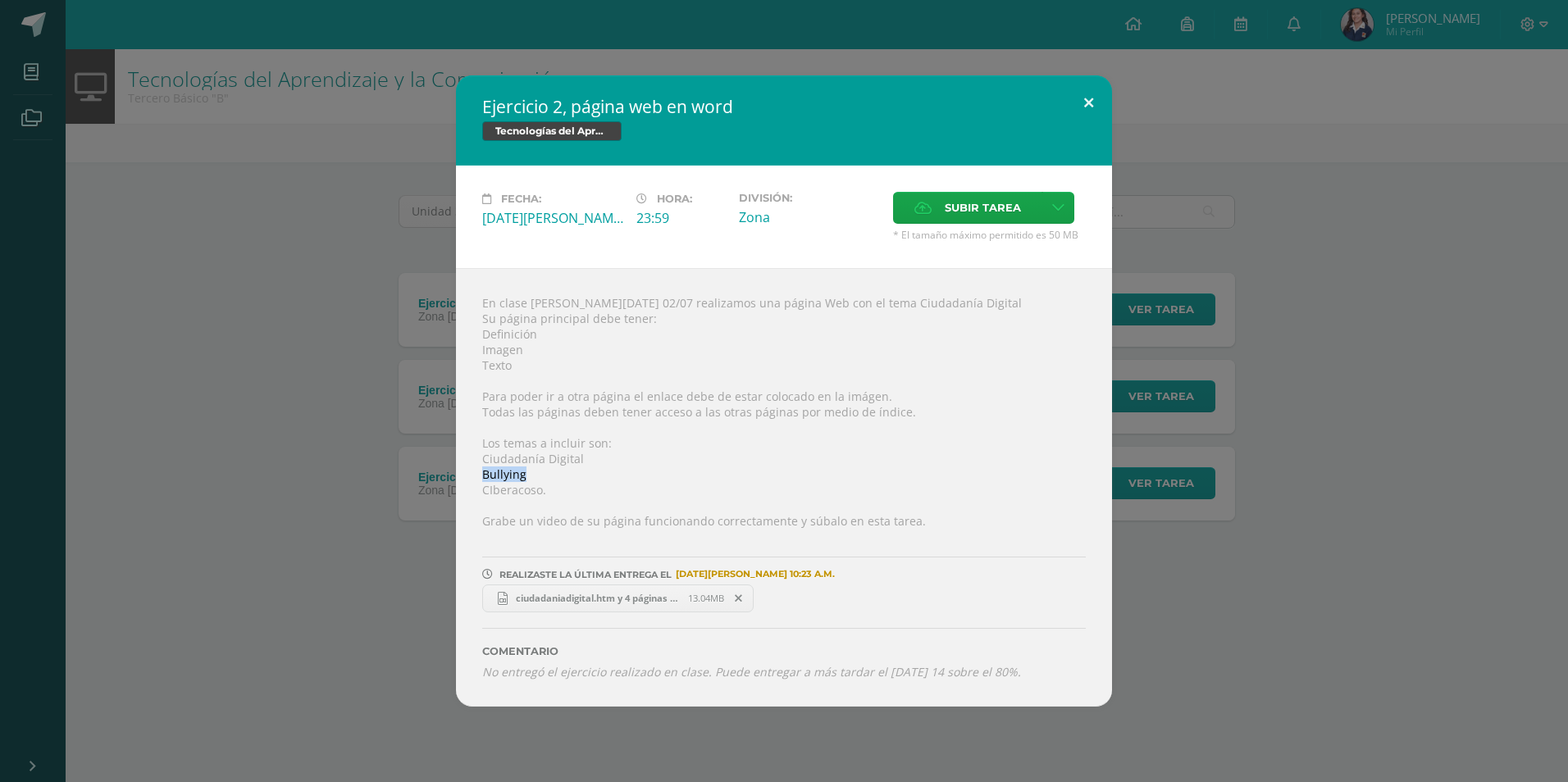
click at [1091, 104] on button at bounding box center [1089, 103] width 47 height 55
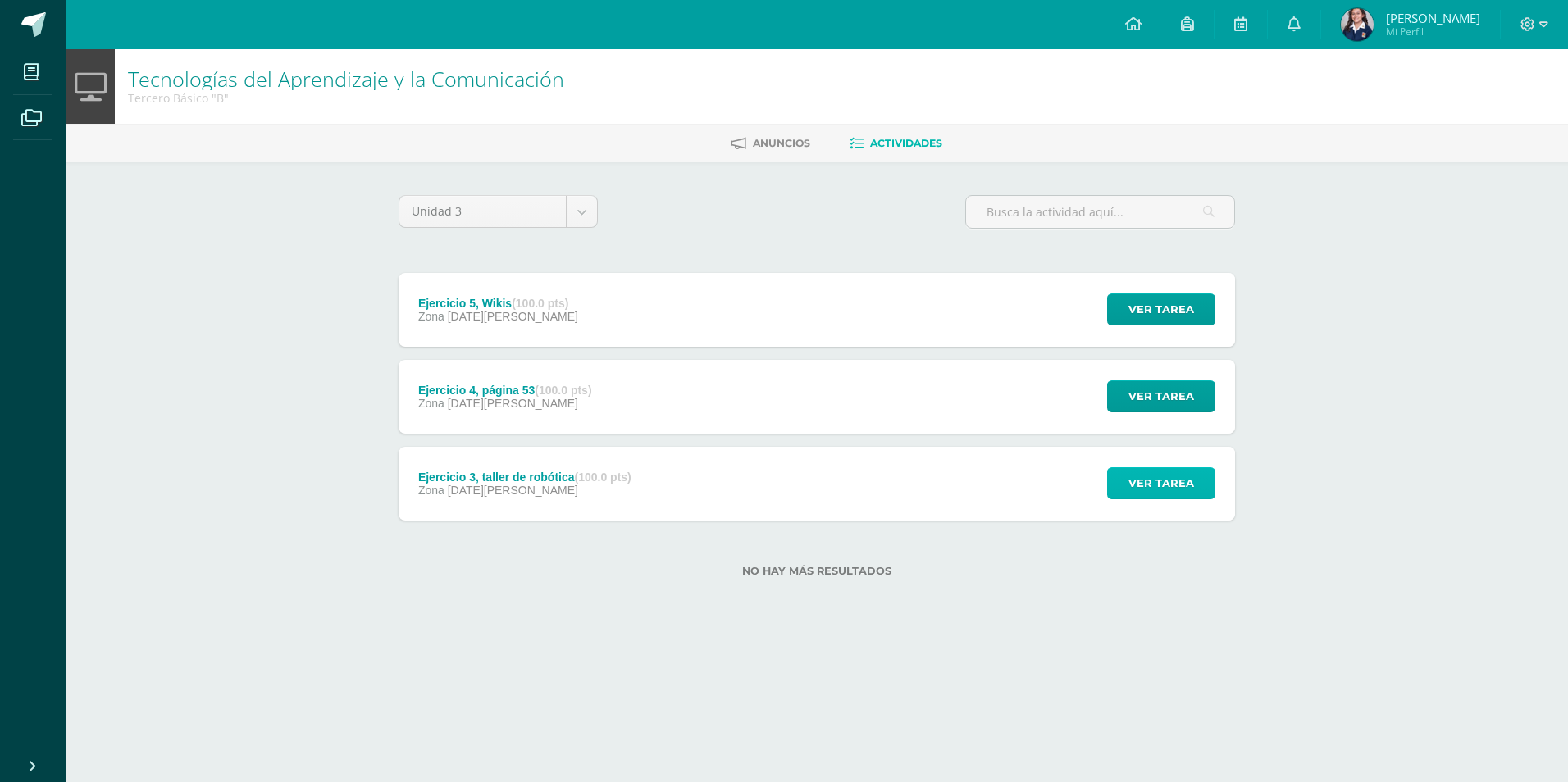
click at [1139, 486] on span "Ver tarea" at bounding box center [1161, 483] width 65 height 31
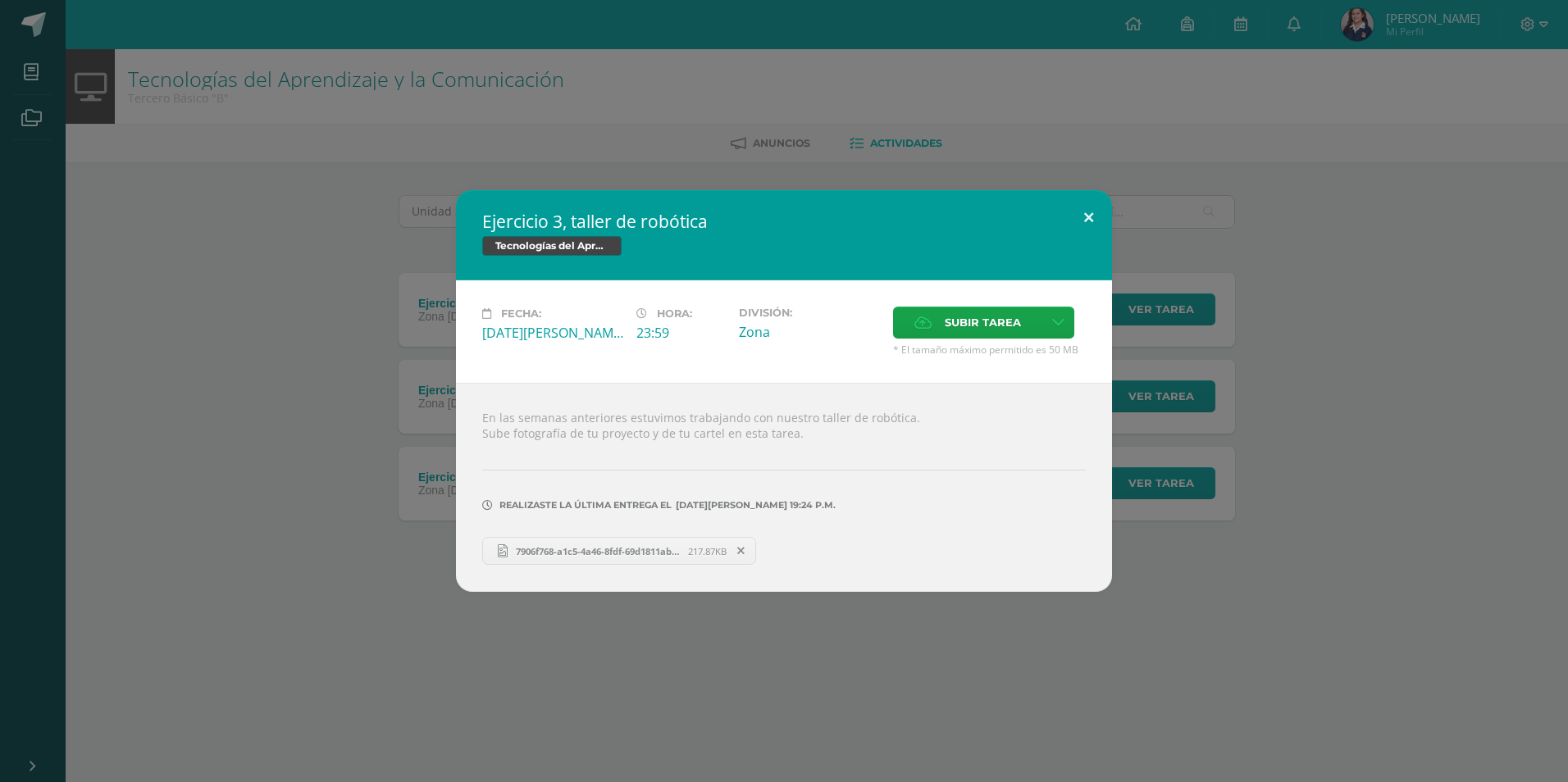
click at [1090, 216] on button at bounding box center [1089, 217] width 47 height 55
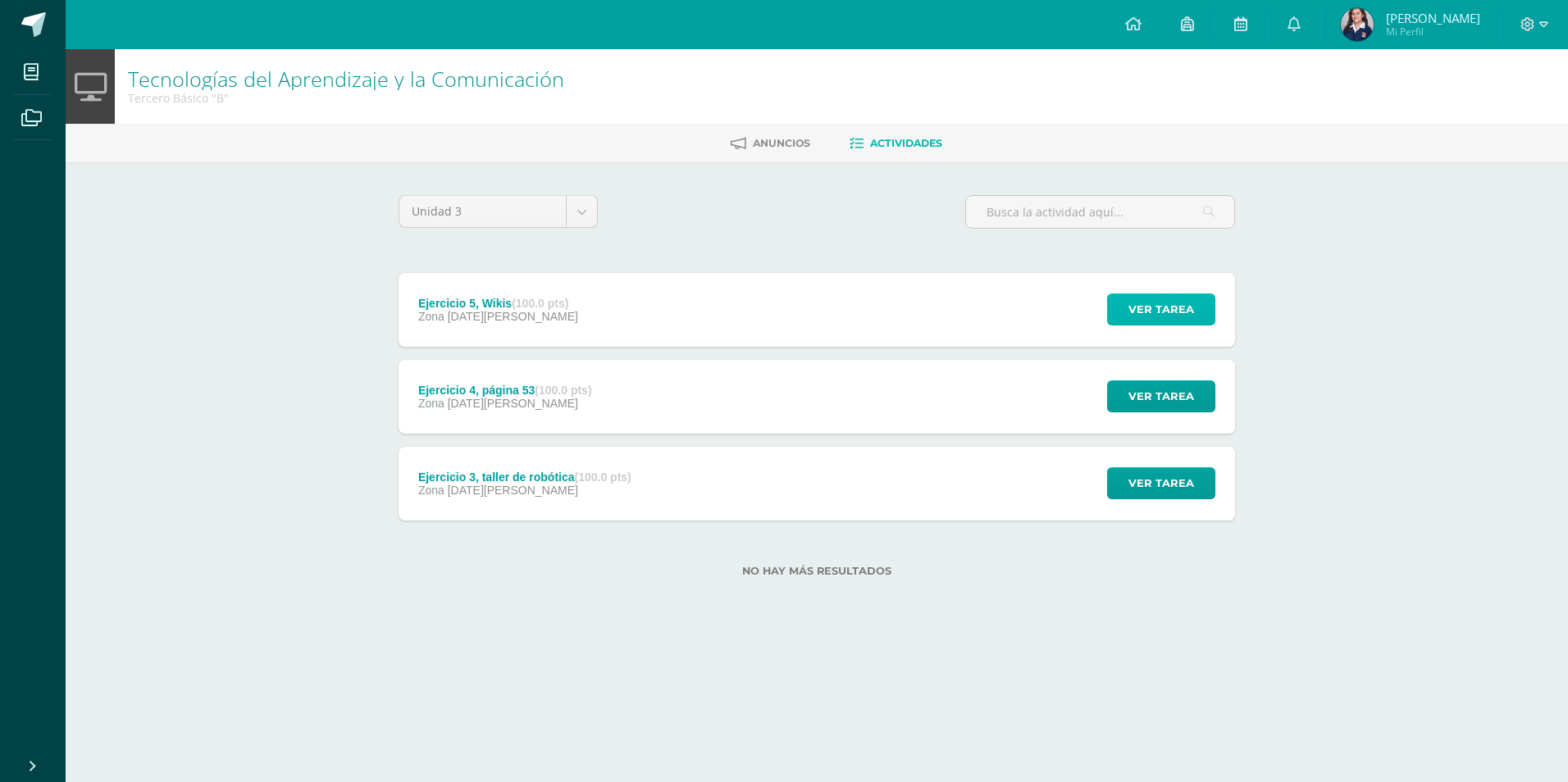
click at [1141, 303] on span "Ver tarea" at bounding box center [1161, 309] width 65 height 31
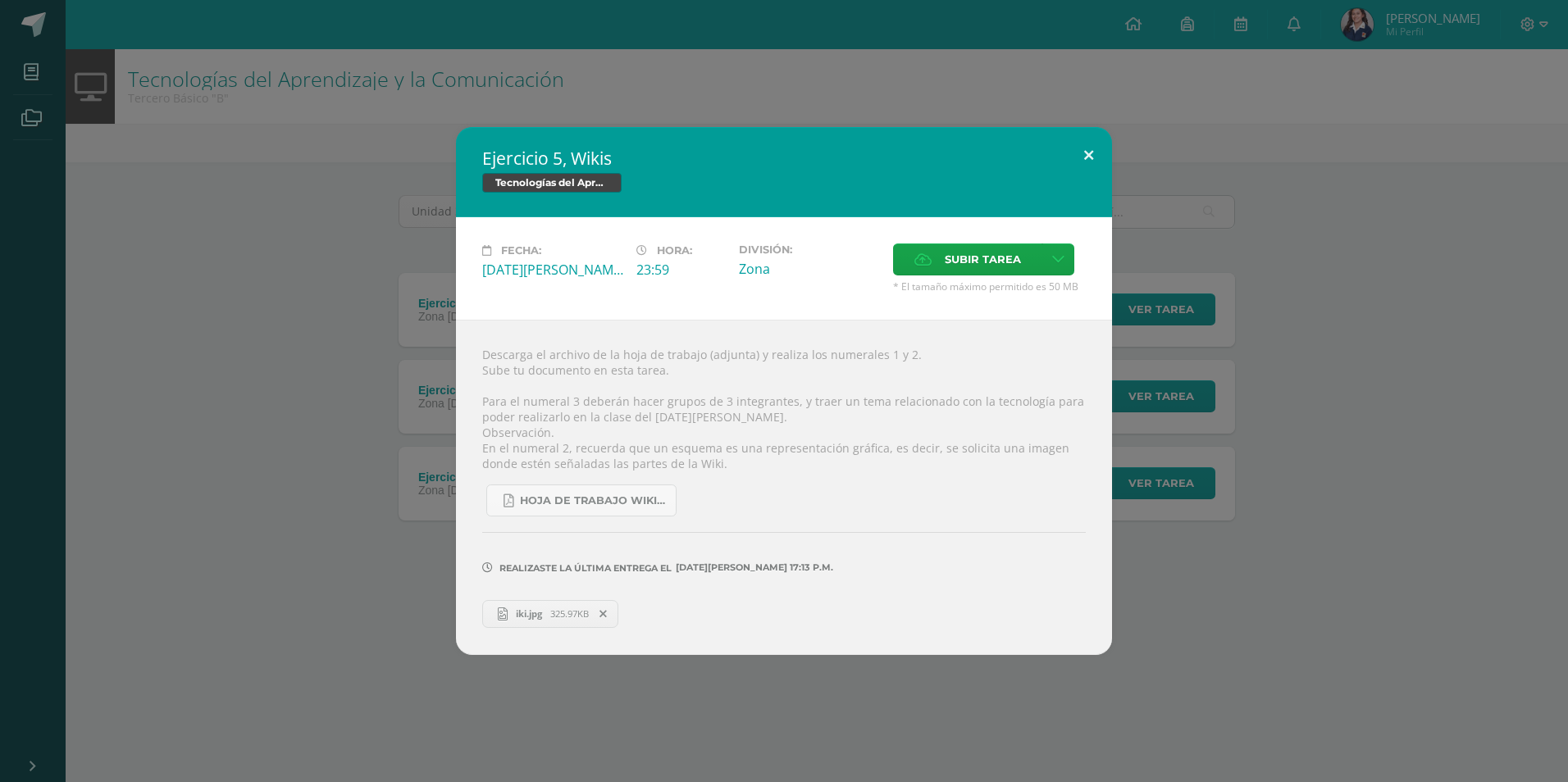
click at [1088, 143] on button at bounding box center [1089, 155] width 47 height 55
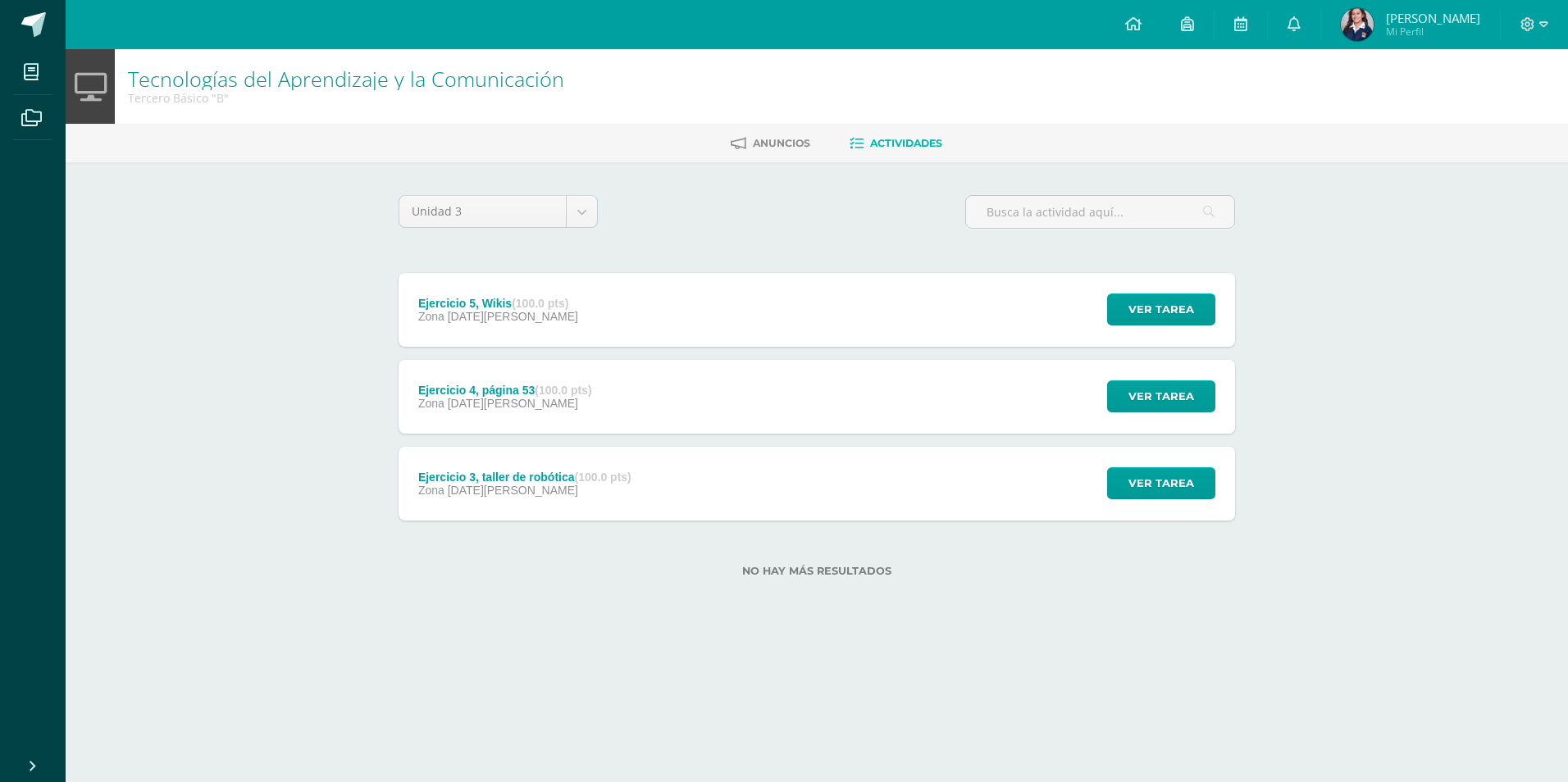
click at [663, 499] on div "Ejercicio 3, taller de robótica (100.0 pts) Zona 06 de Agosto Ver tarea Ejercic…" at bounding box center [817, 484] width 836 height 74
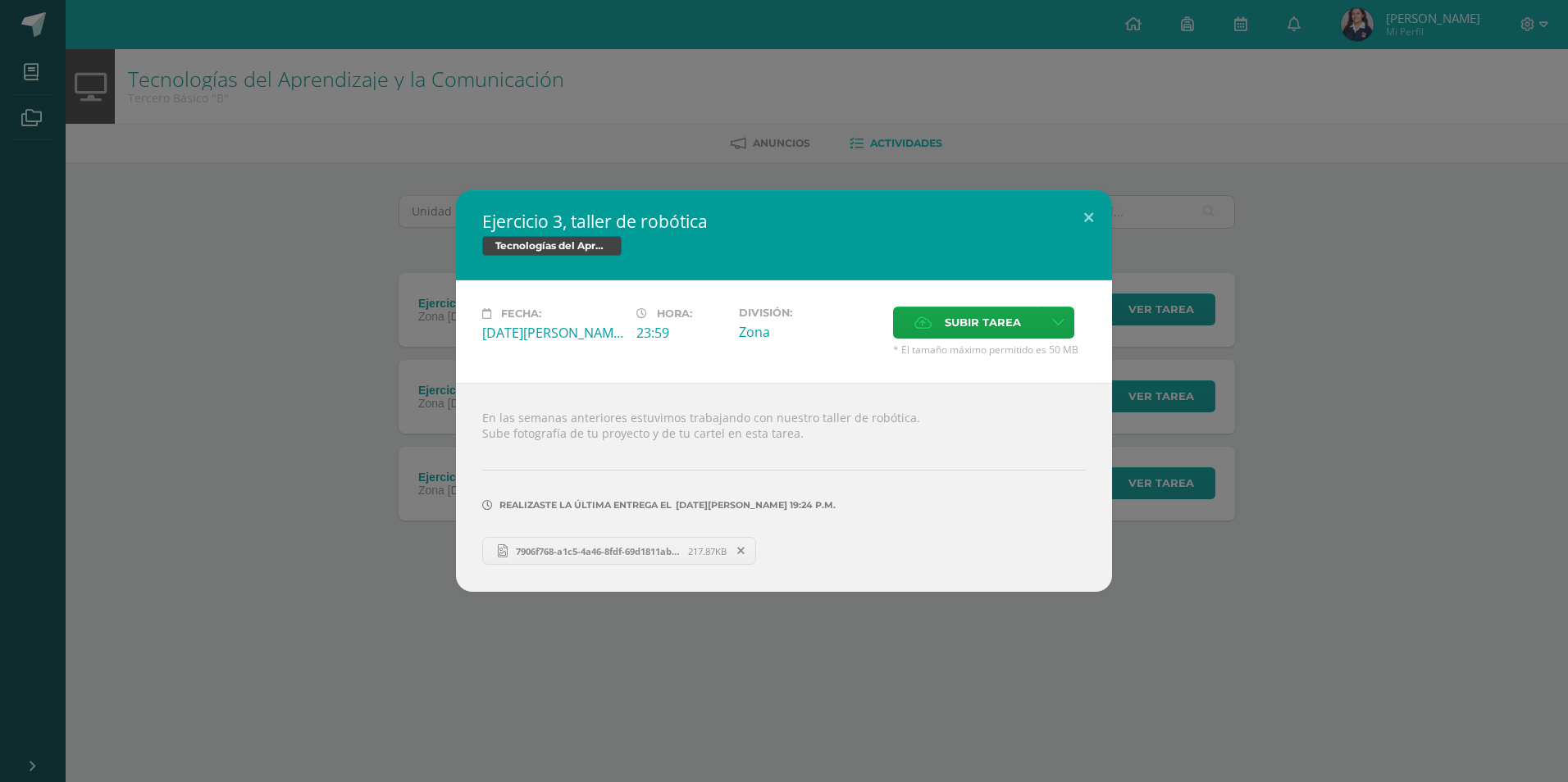
click at [622, 548] on span "7906f768-a1c5-4a46-8fdf-69d1811ab95b.jpeg" at bounding box center [598, 551] width 180 height 12
click at [1088, 215] on button at bounding box center [1089, 217] width 47 height 55
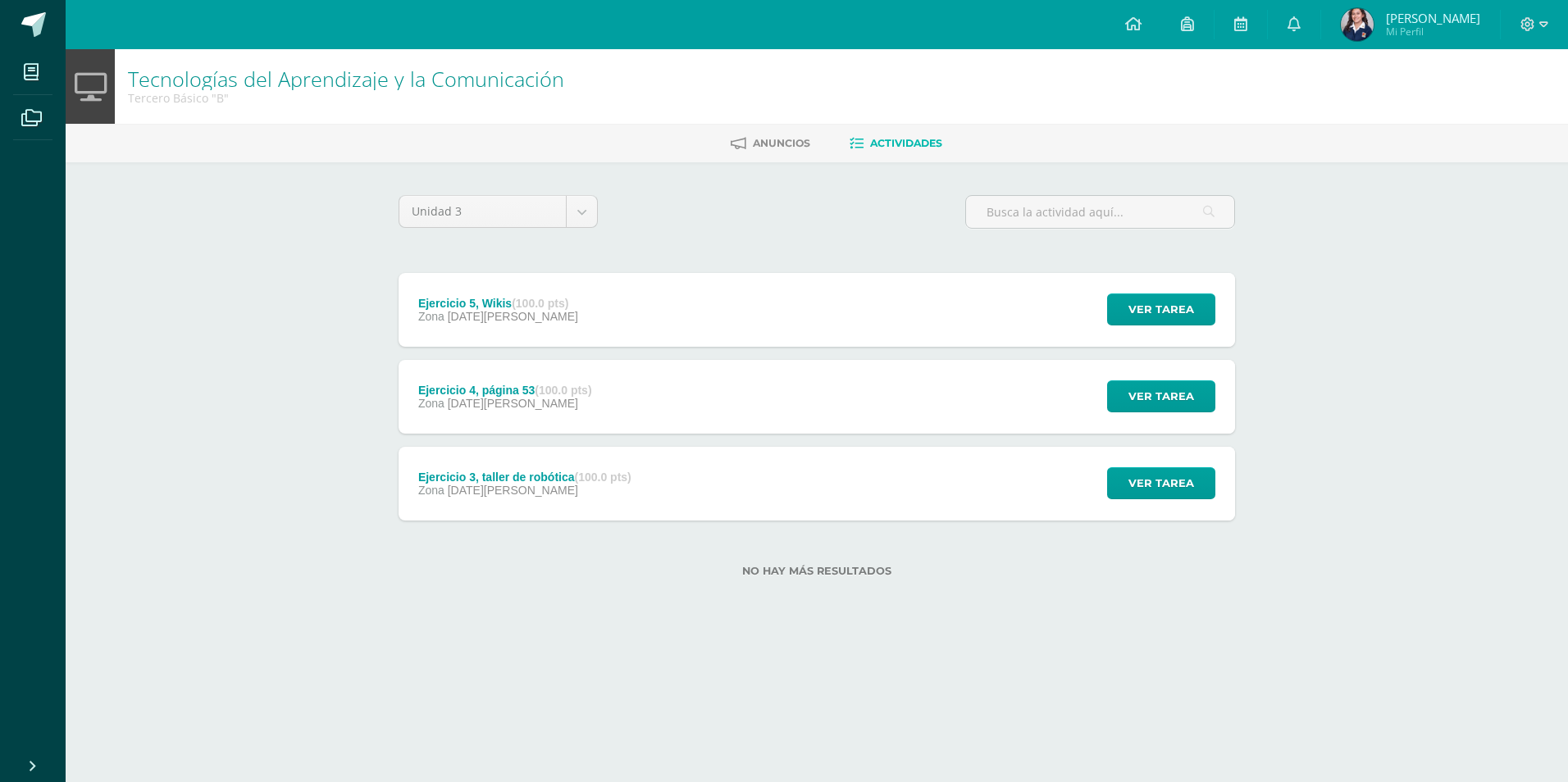
click at [784, 389] on div "Ejercicio 4, página 53 (100.0 pts) Zona 06 de Agosto Ver tarea Ejercicio 4, pág…" at bounding box center [817, 396] width 836 height 74
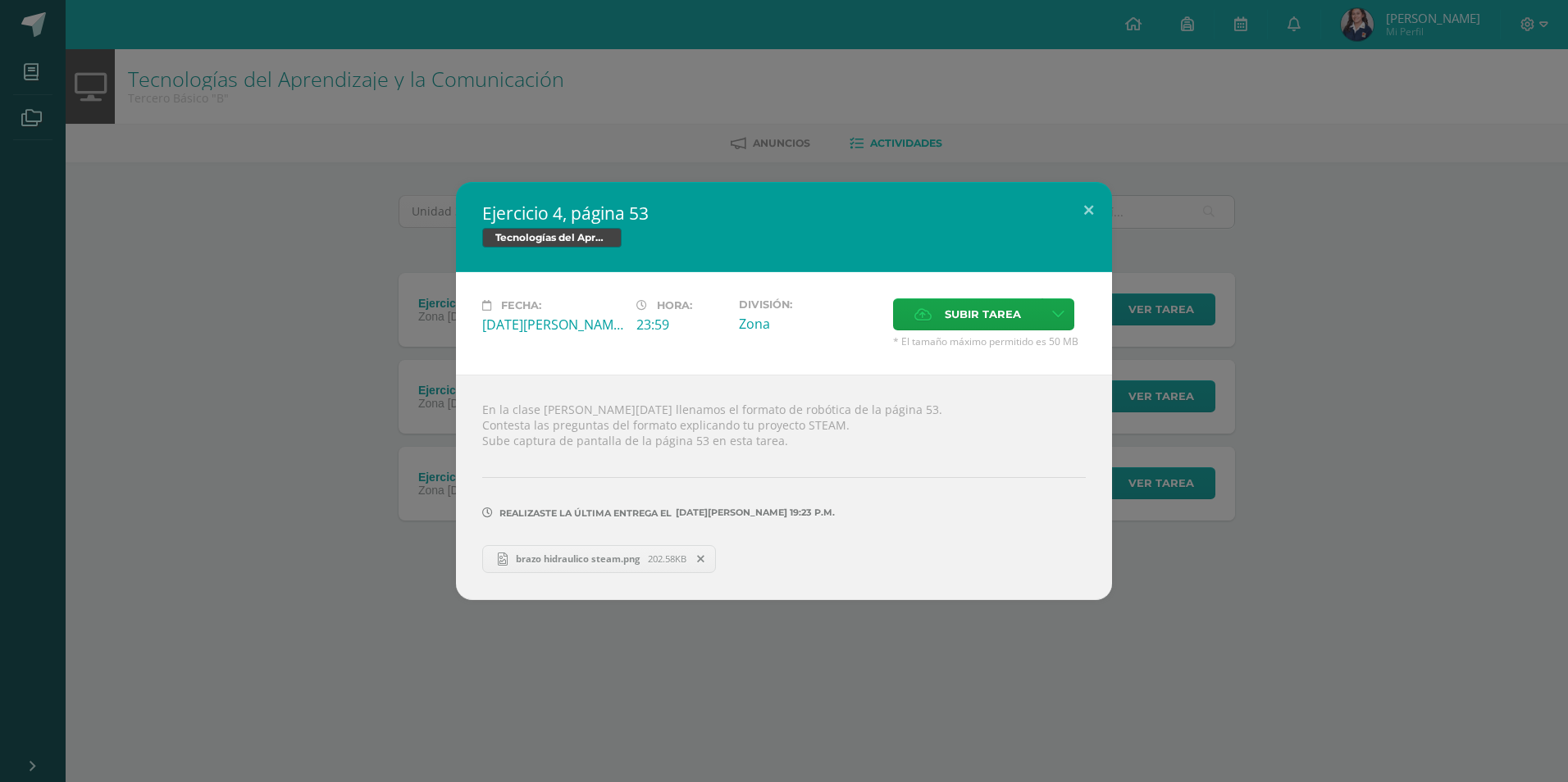
click at [622, 558] on span "brazo hidraulico steam.png" at bounding box center [578, 559] width 141 height 12
